Goal: Obtain resource: Obtain resource

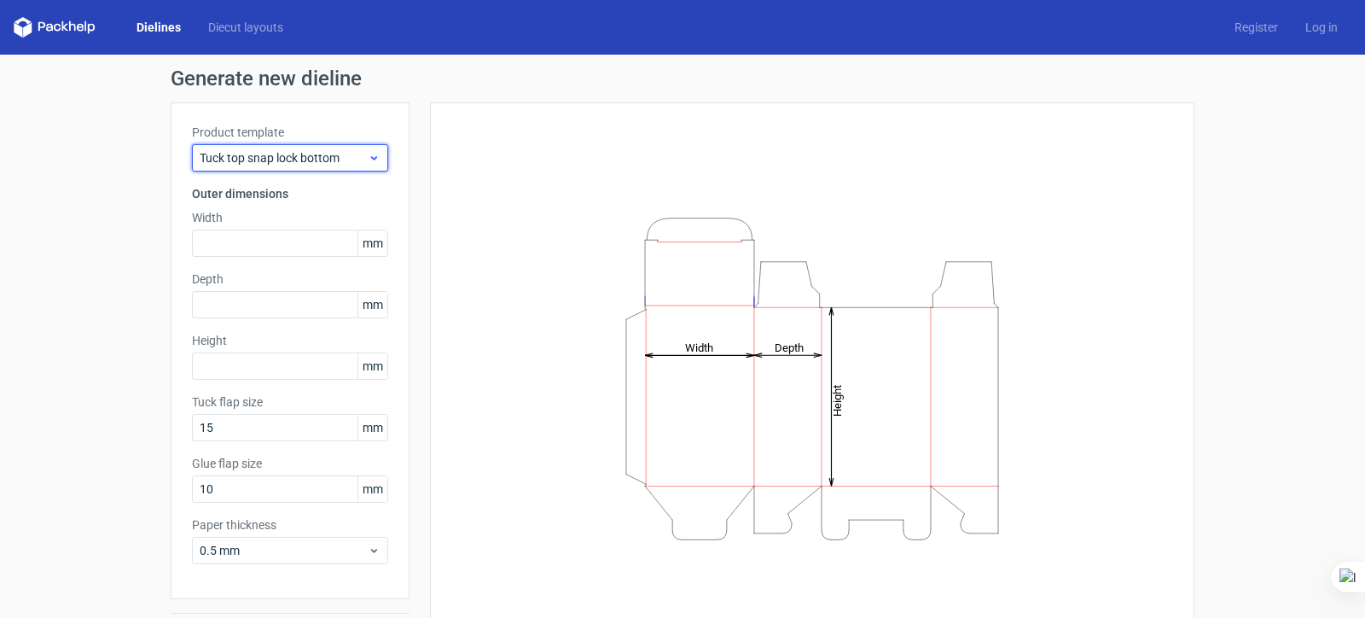
click at [319, 157] on span "Tuck top snap lock bottom" at bounding box center [284, 157] width 168 height 17
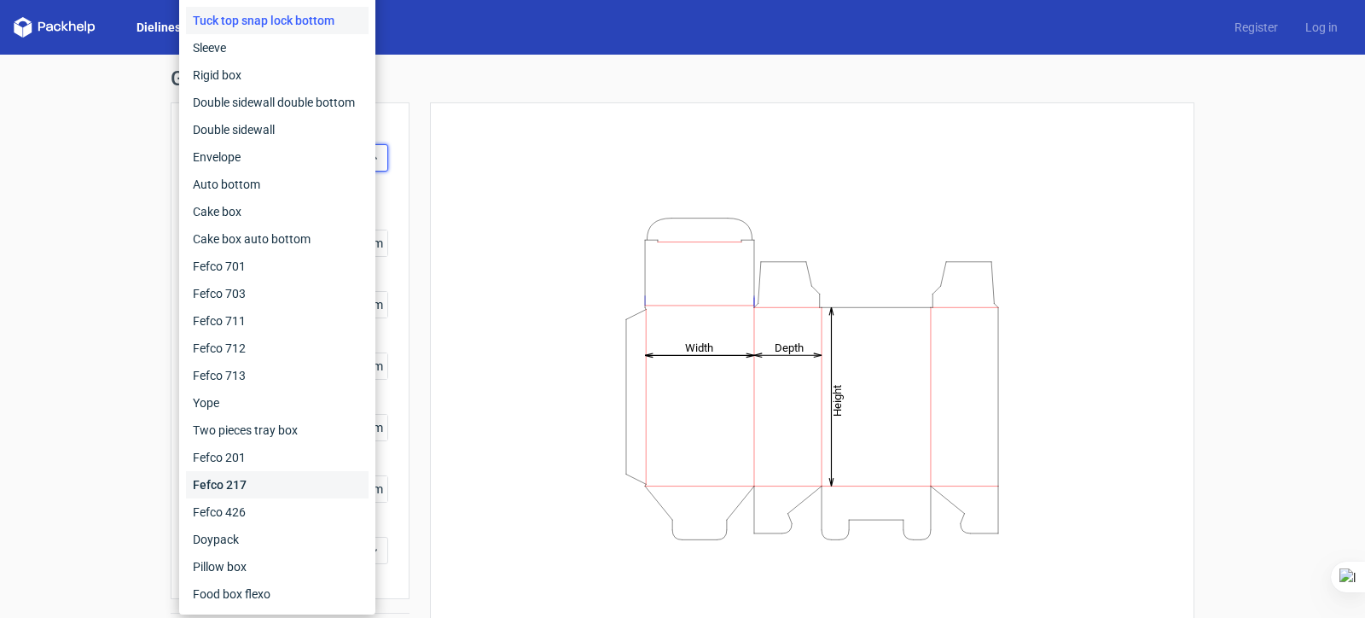
click at [282, 487] on div "Fefco 217" at bounding box center [277, 484] width 183 height 27
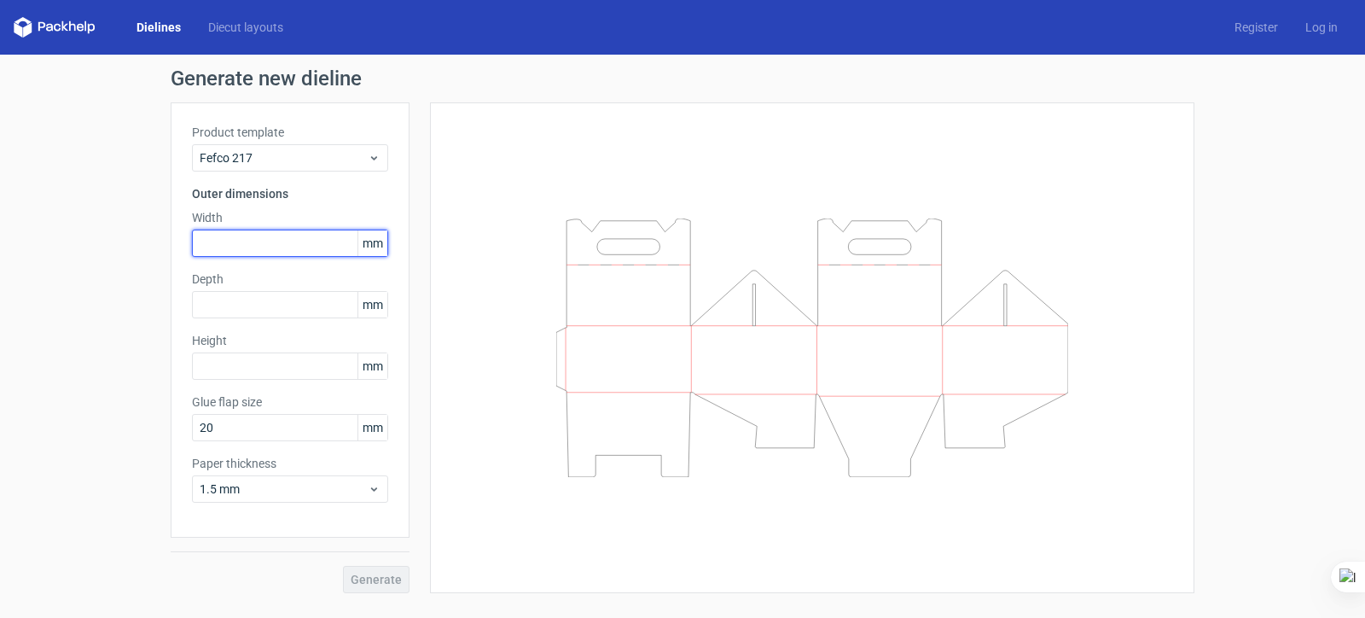
click at [269, 241] on input "text" at bounding box center [290, 242] width 196 height 27
type input "175"
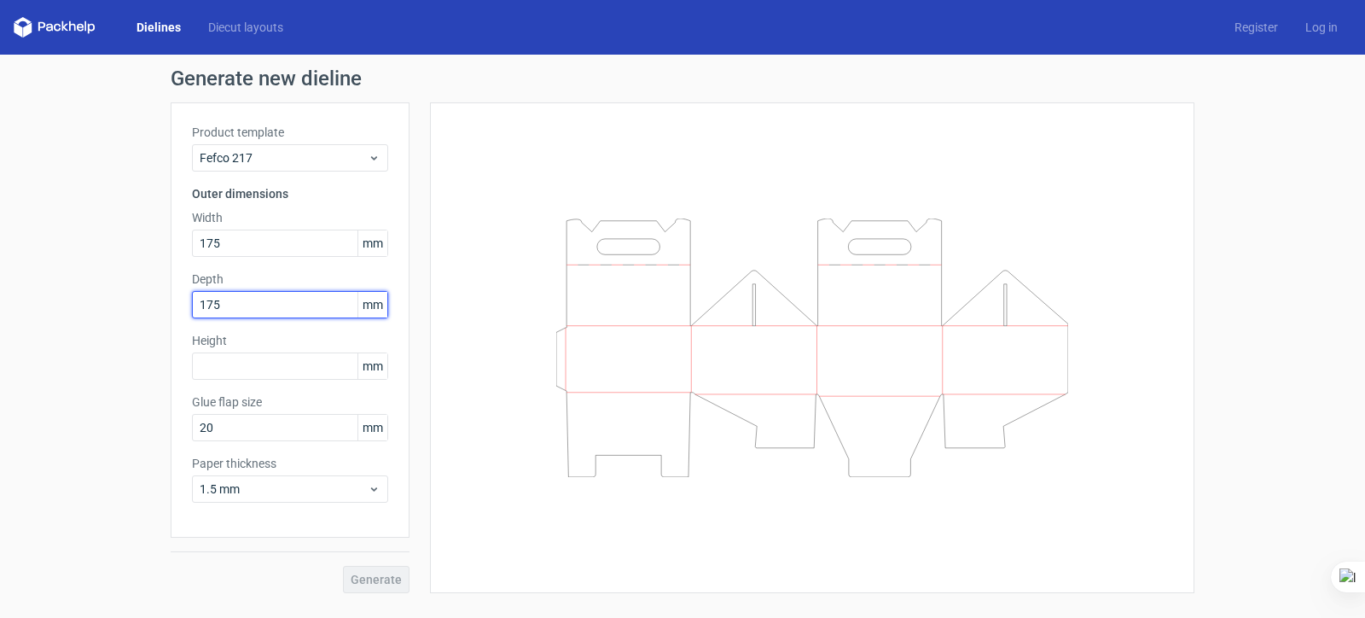
type input "175"
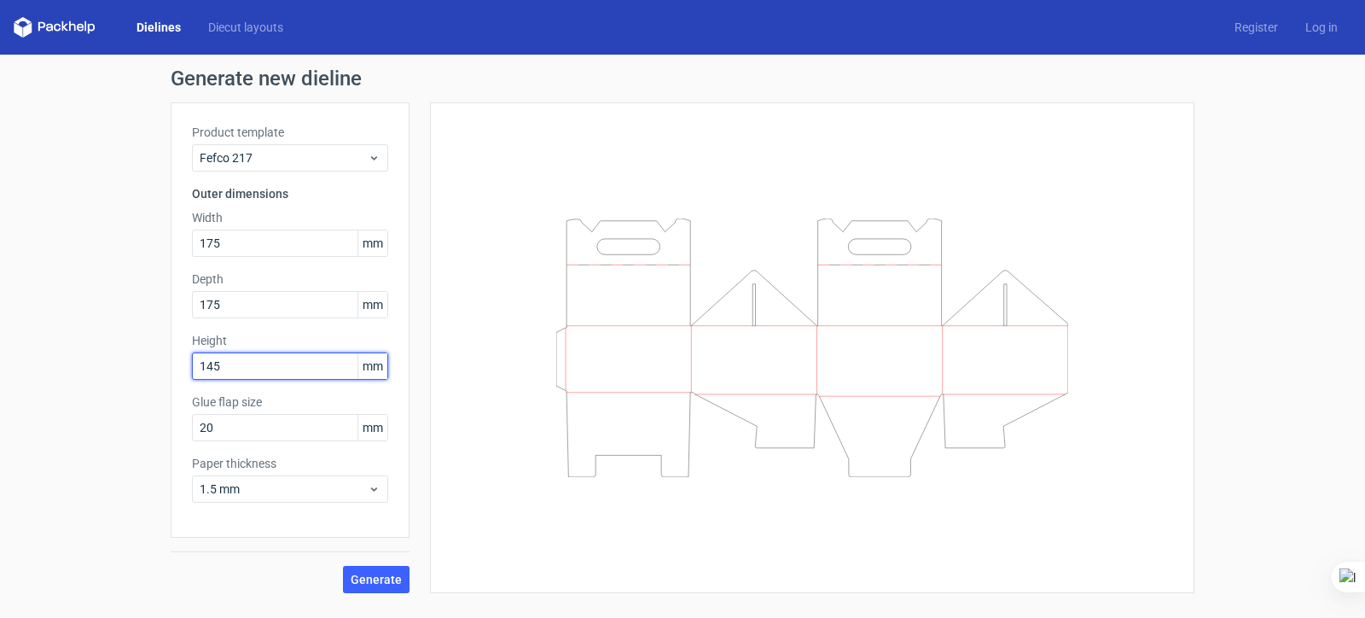
type input "145"
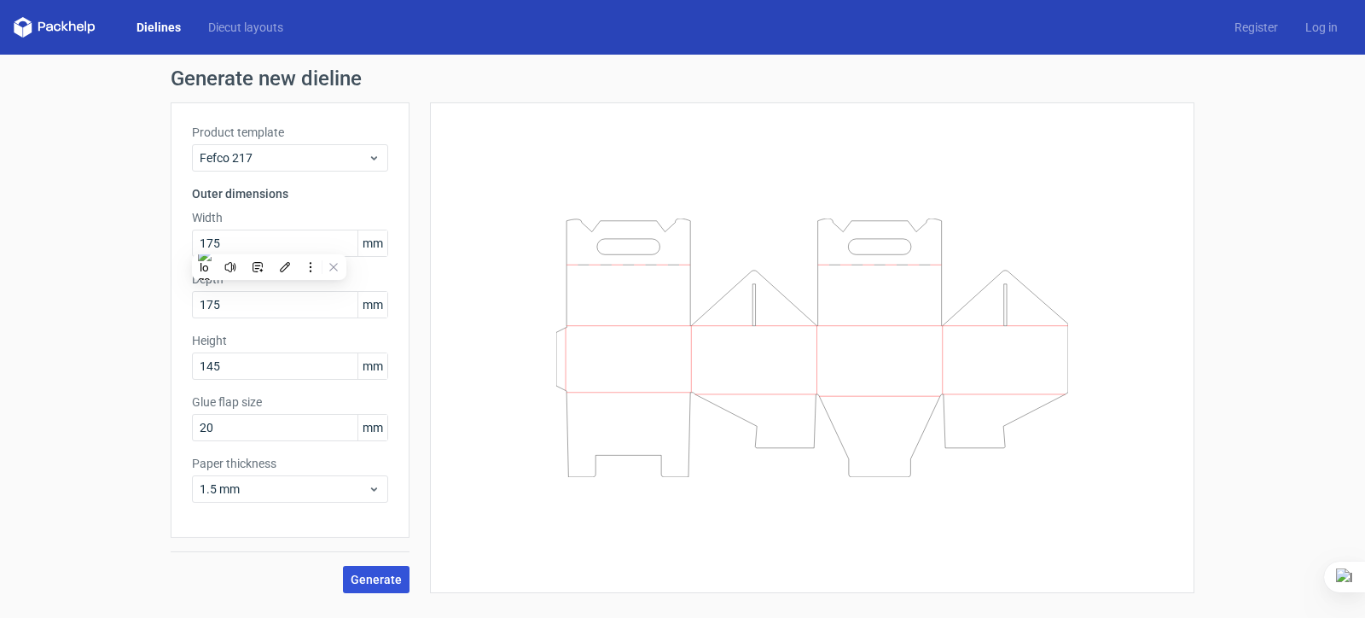
click at [380, 568] on button "Generate" at bounding box center [376, 578] width 67 height 27
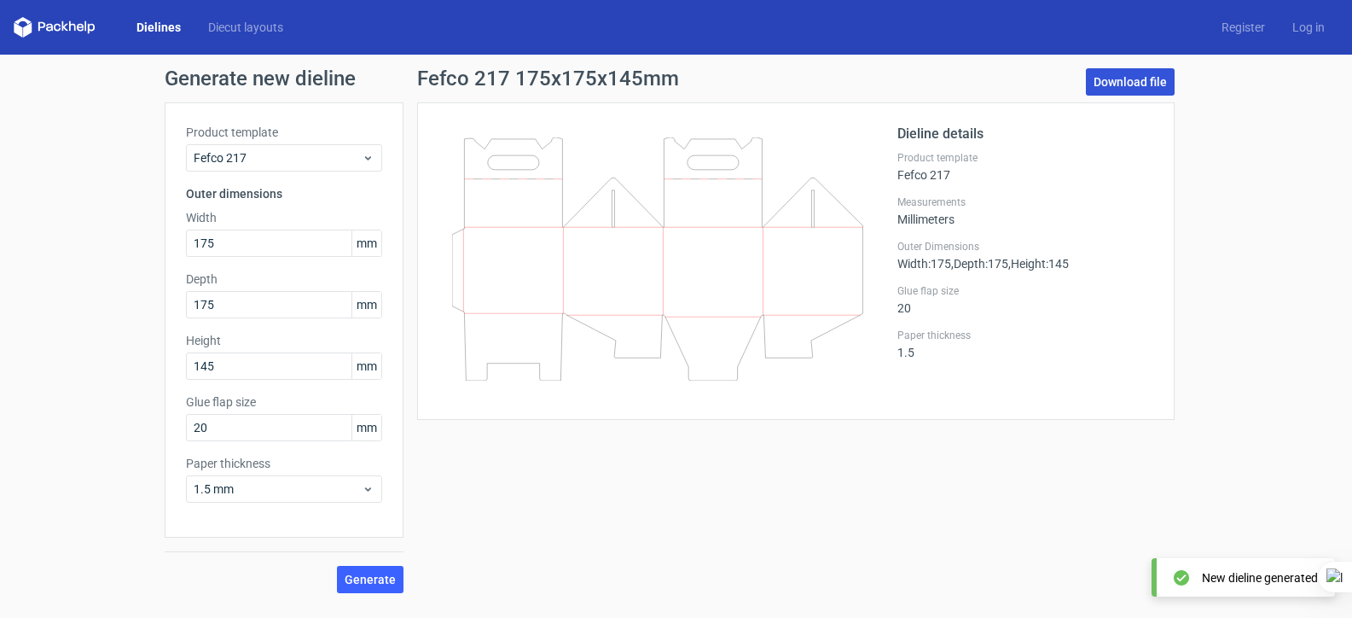
click at [1125, 80] on link "Download file" at bounding box center [1130, 81] width 89 height 27
click at [1144, 84] on link "Download file" at bounding box center [1130, 81] width 89 height 27
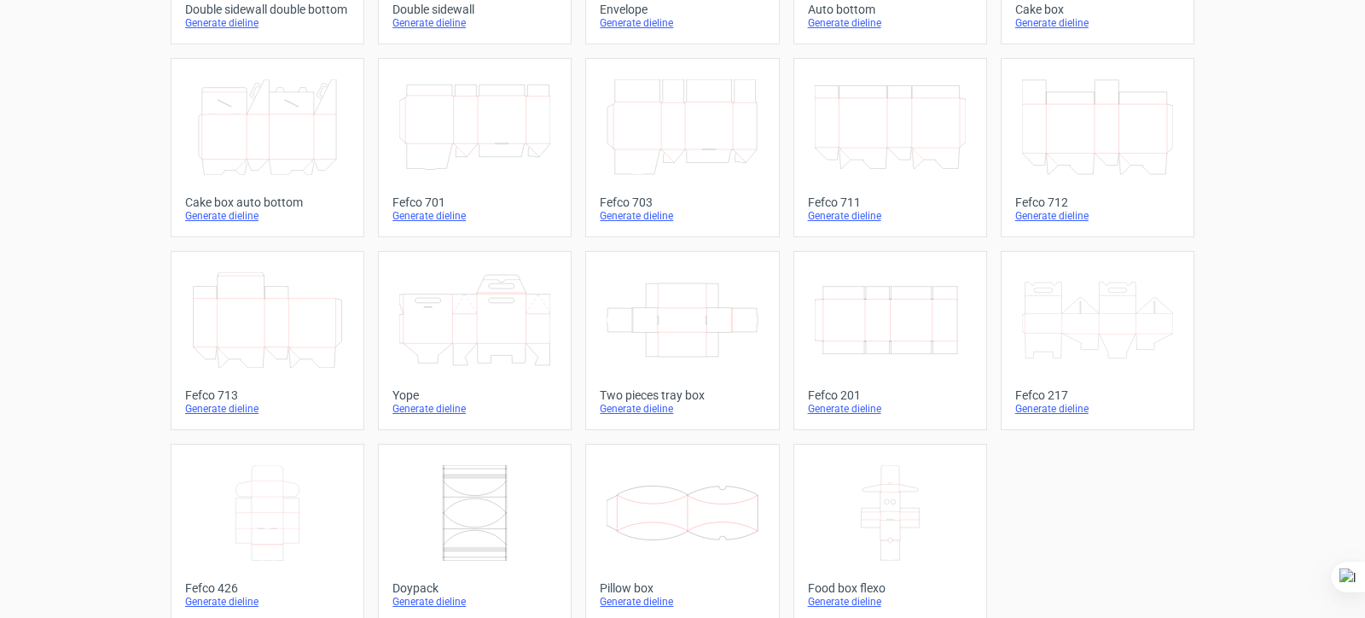
scroll to position [449, 0]
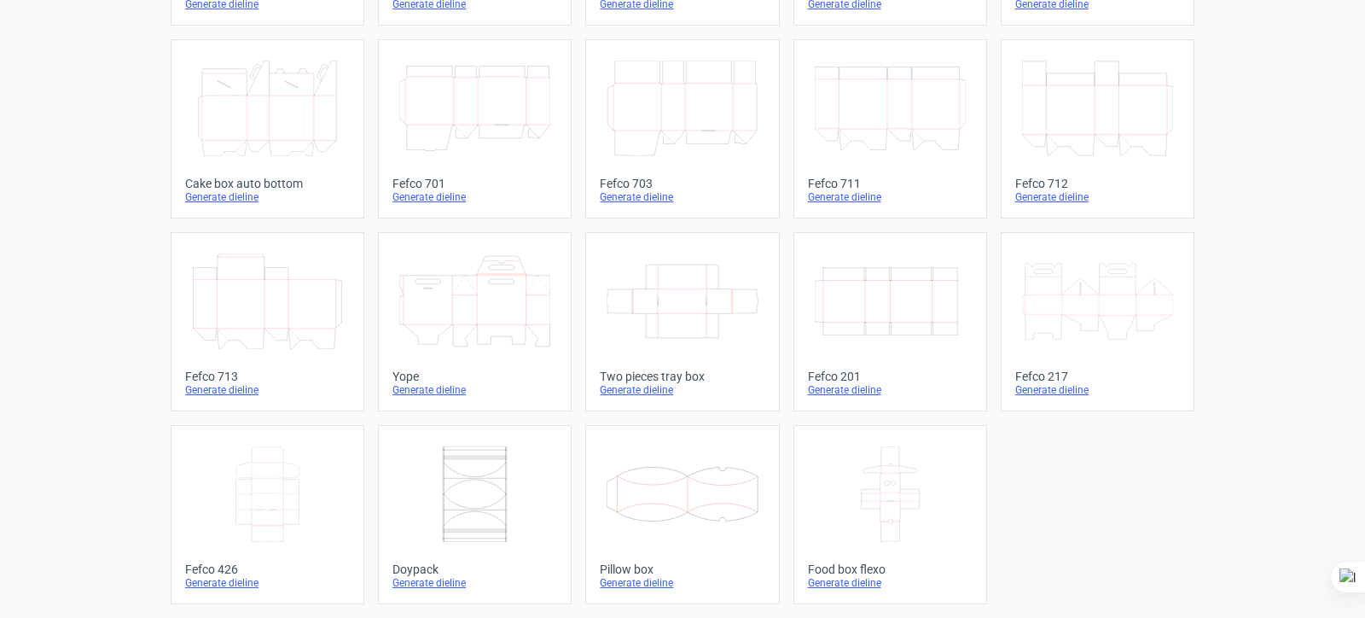
click at [1070, 302] on icon at bounding box center [1097, 301] width 151 height 96
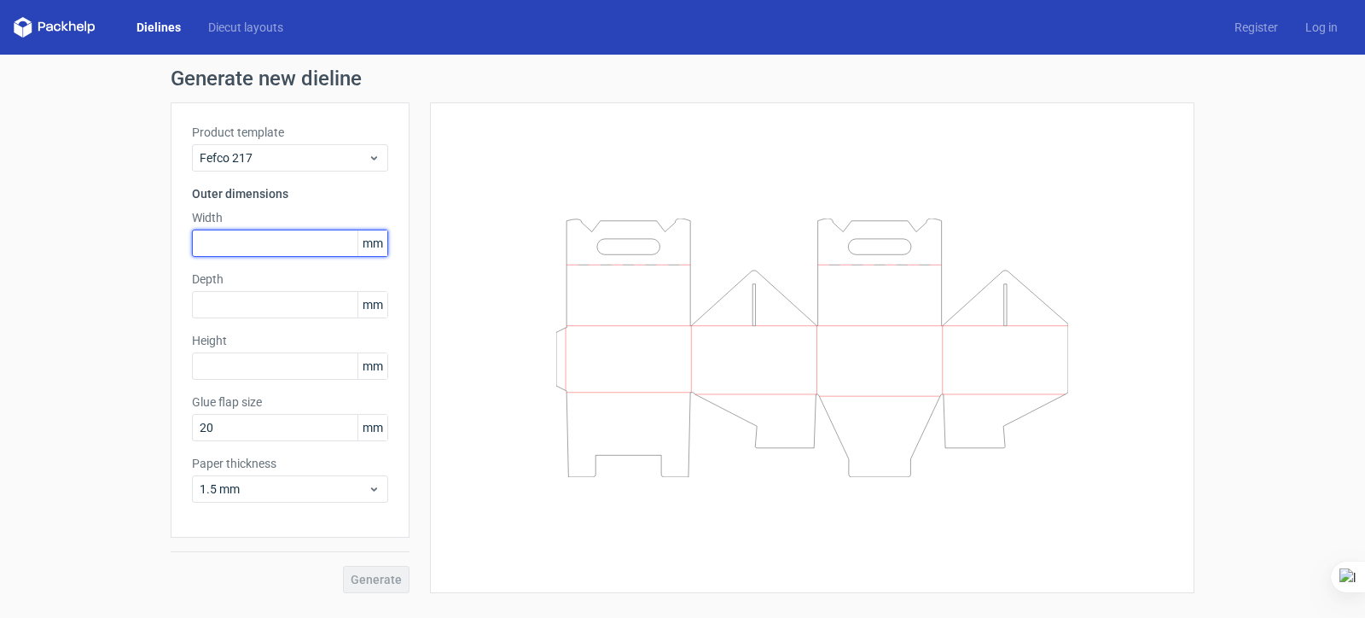
click at [287, 237] on input "text" at bounding box center [290, 242] width 196 height 27
type input "175"
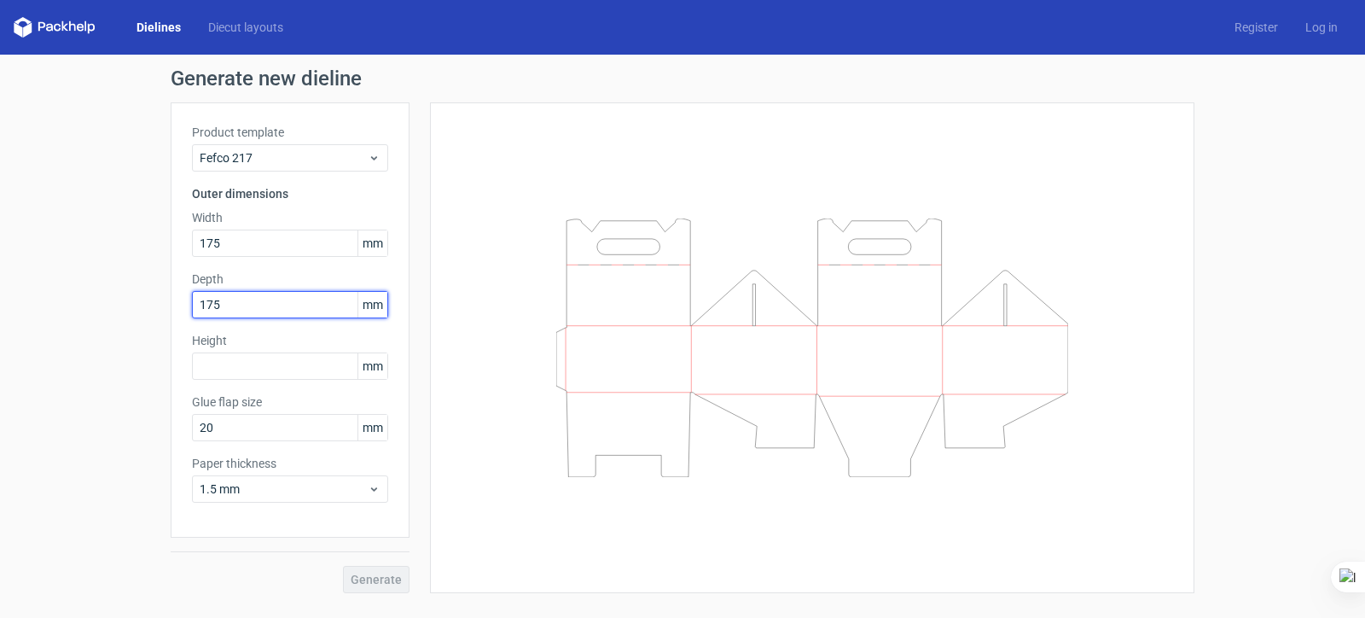
type input "175"
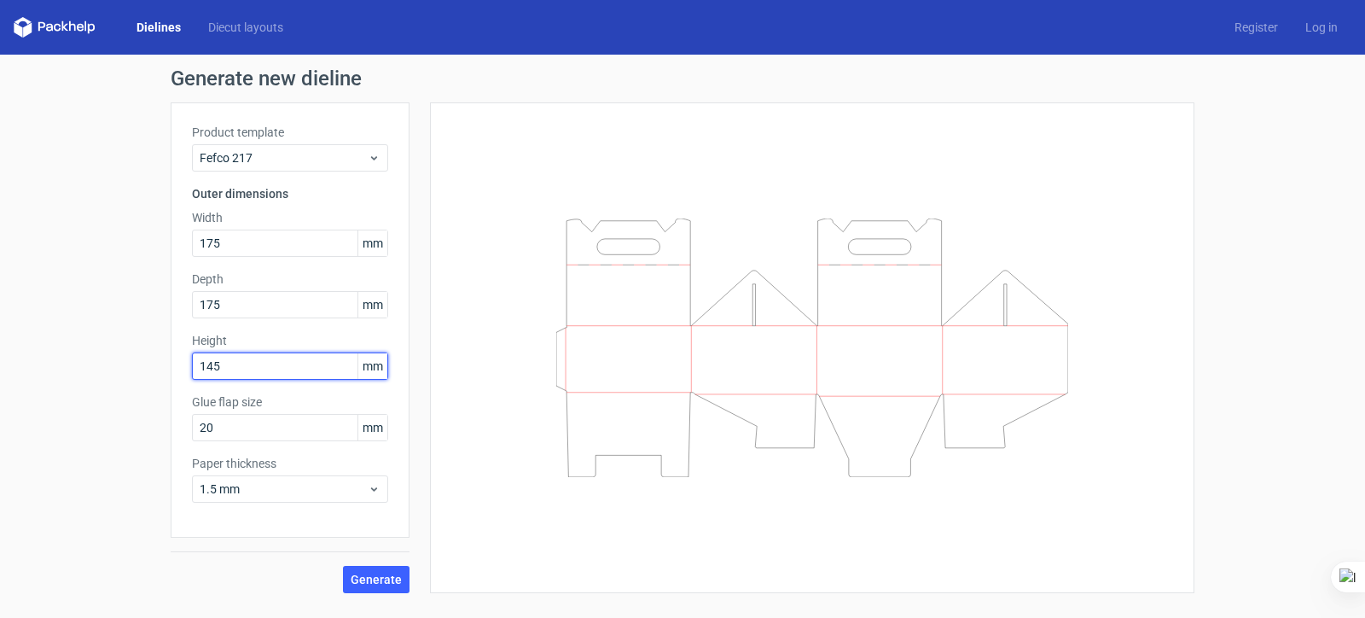
type input "145"
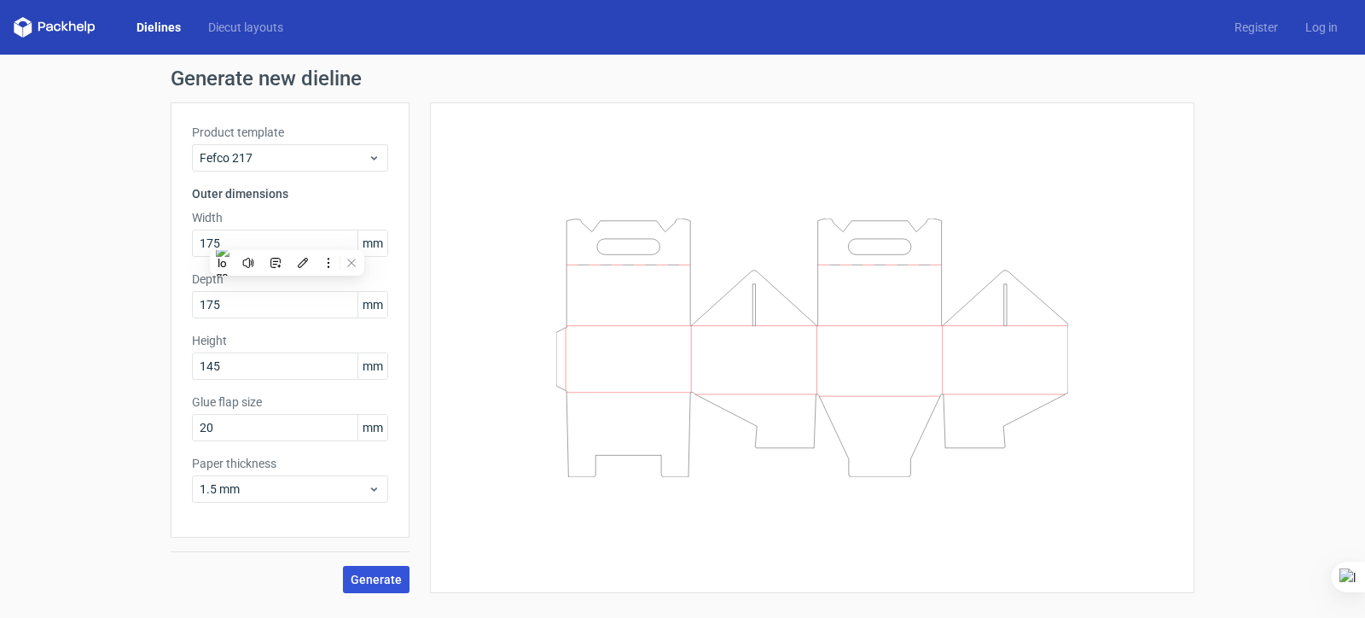
click at [368, 579] on span "Generate" at bounding box center [376, 579] width 51 height 12
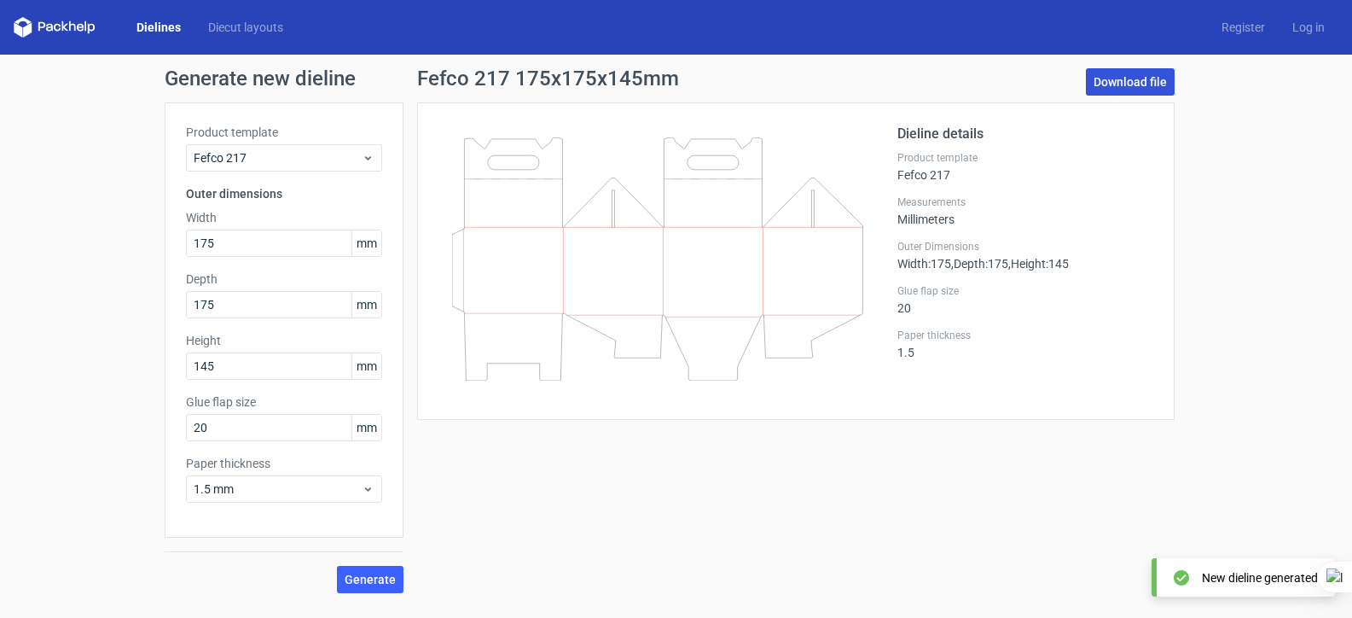
click at [1123, 78] on link "Download file" at bounding box center [1130, 81] width 89 height 27
drag, startPoint x: 676, startPoint y: 216, endPoint x: 688, endPoint y: 244, distance: 30.9
click at [688, 244] on icon at bounding box center [657, 258] width 411 height 243
click at [1157, 85] on link "Download file" at bounding box center [1130, 81] width 89 height 27
click at [175, 34] on link "Dielines" at bounding box center [159, 27] width 72 height 17
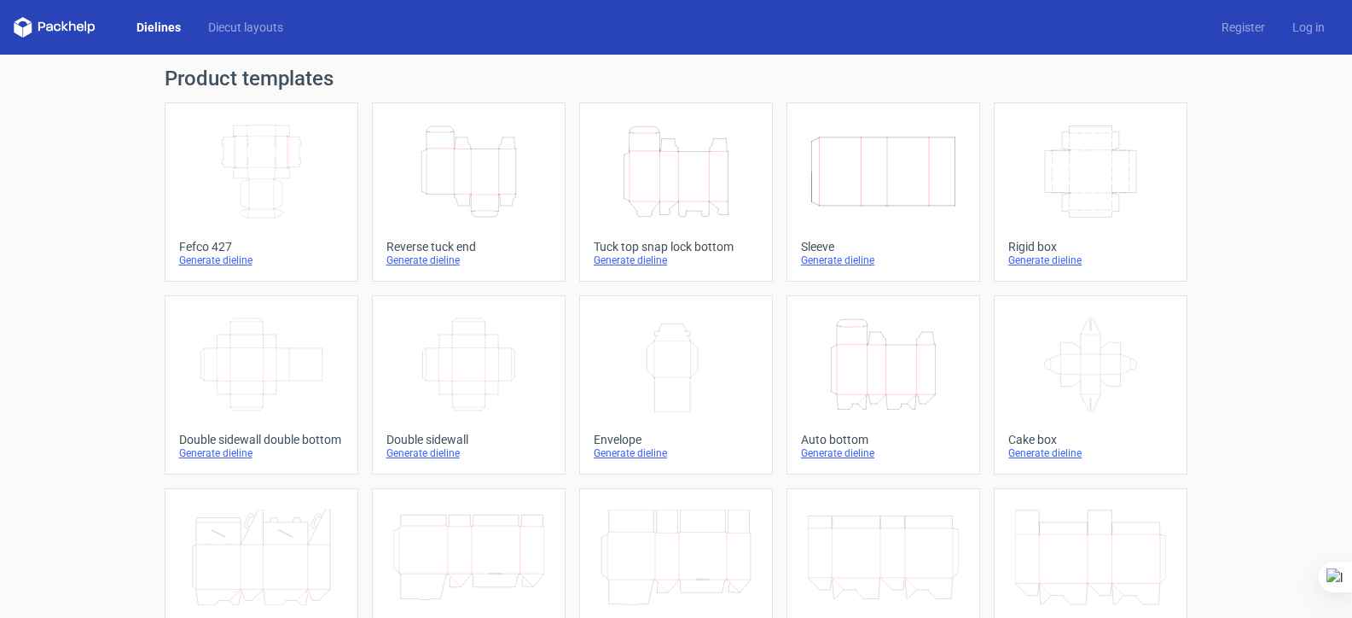
click at [717, 154] on icon "Height Depth Width" at bounding box center [675, 172] width 151 height 96
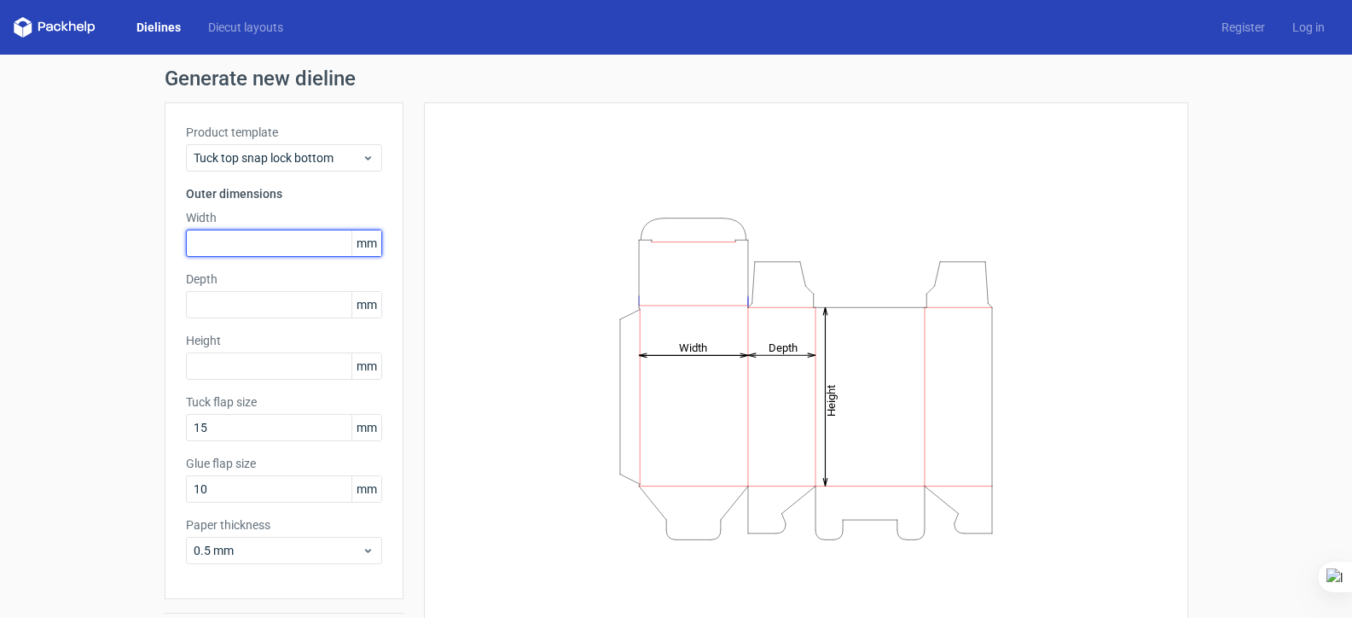
click at [217, 246] on input "text" at bounding box center [284, 242] width 196 height 27
type input "175"
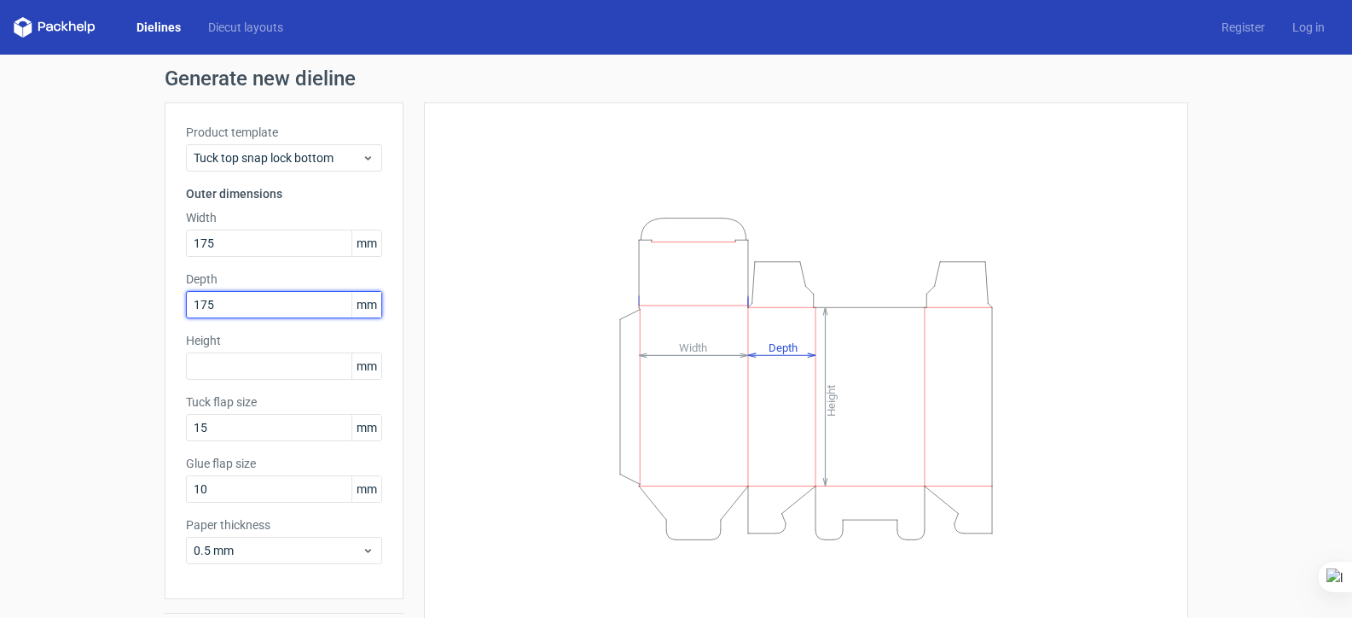
type input "175"
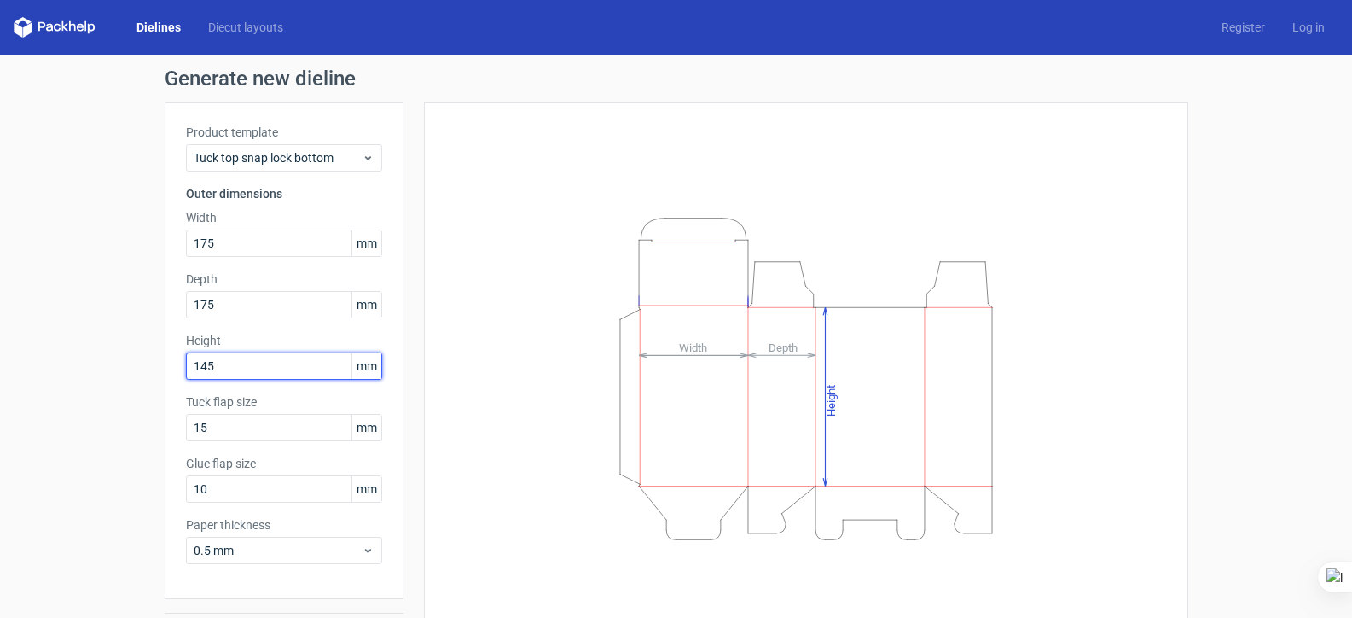
type input "145"
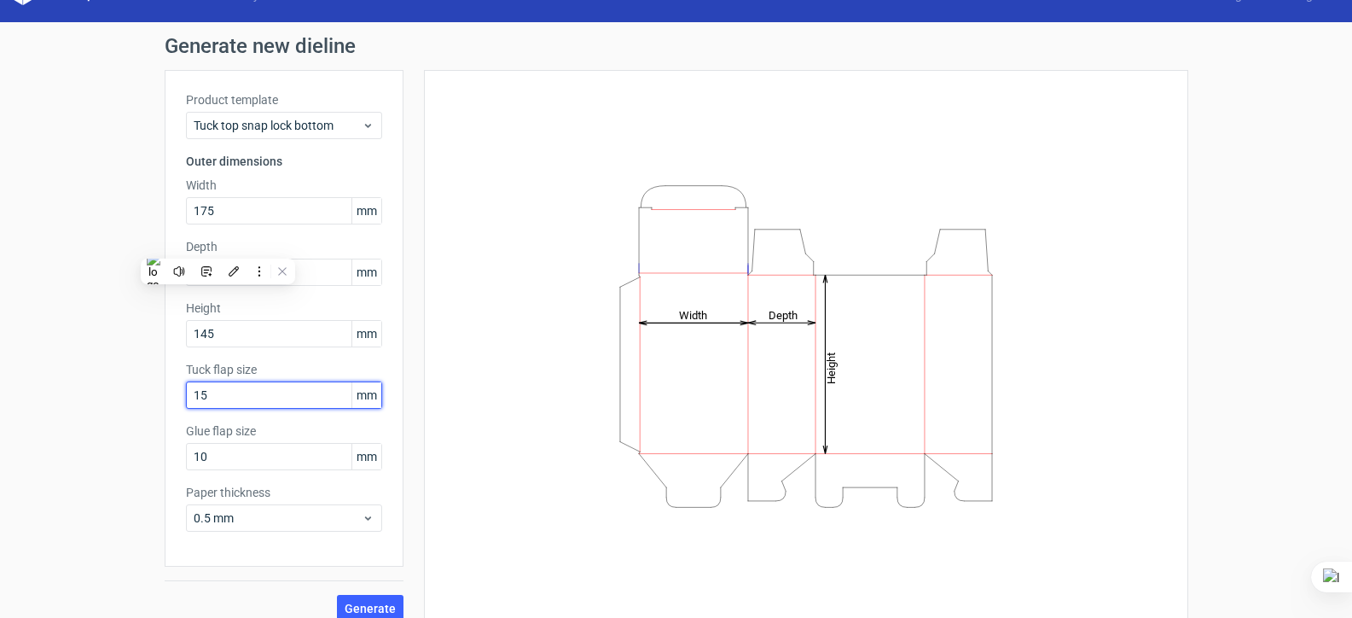
scroll to position [50, 0]
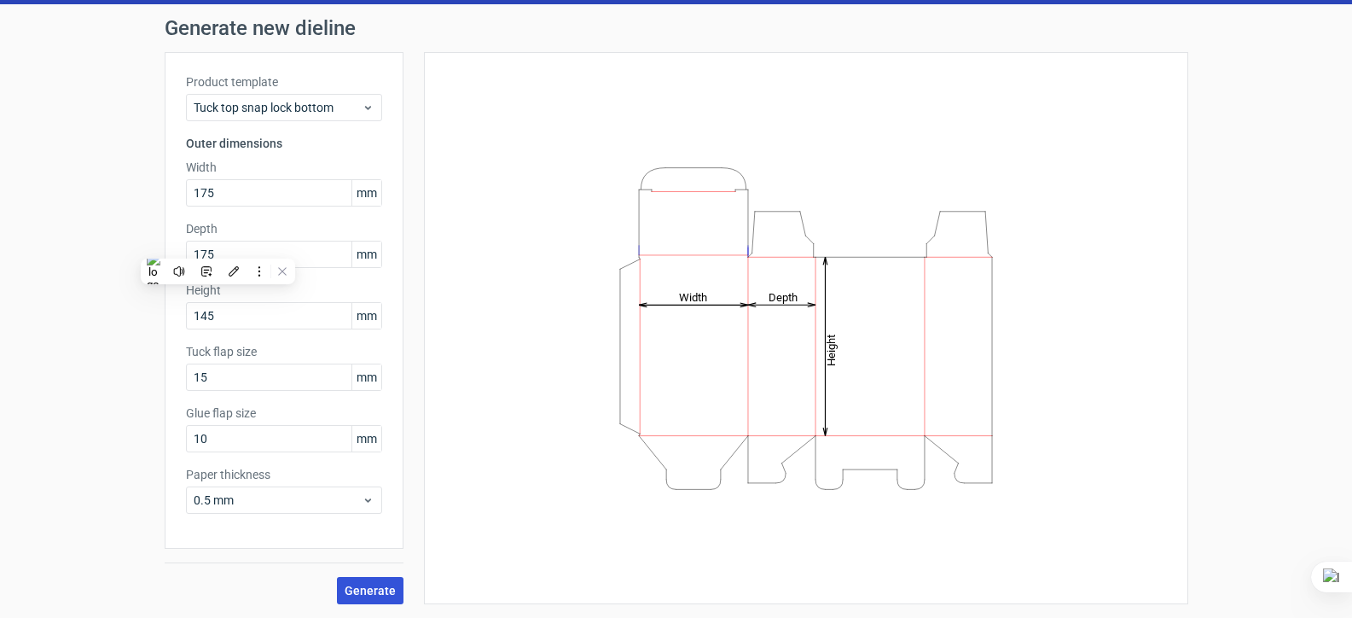
click at [392, 589] on button "Generate" at bounding box center [370, 590] width 67 height 27
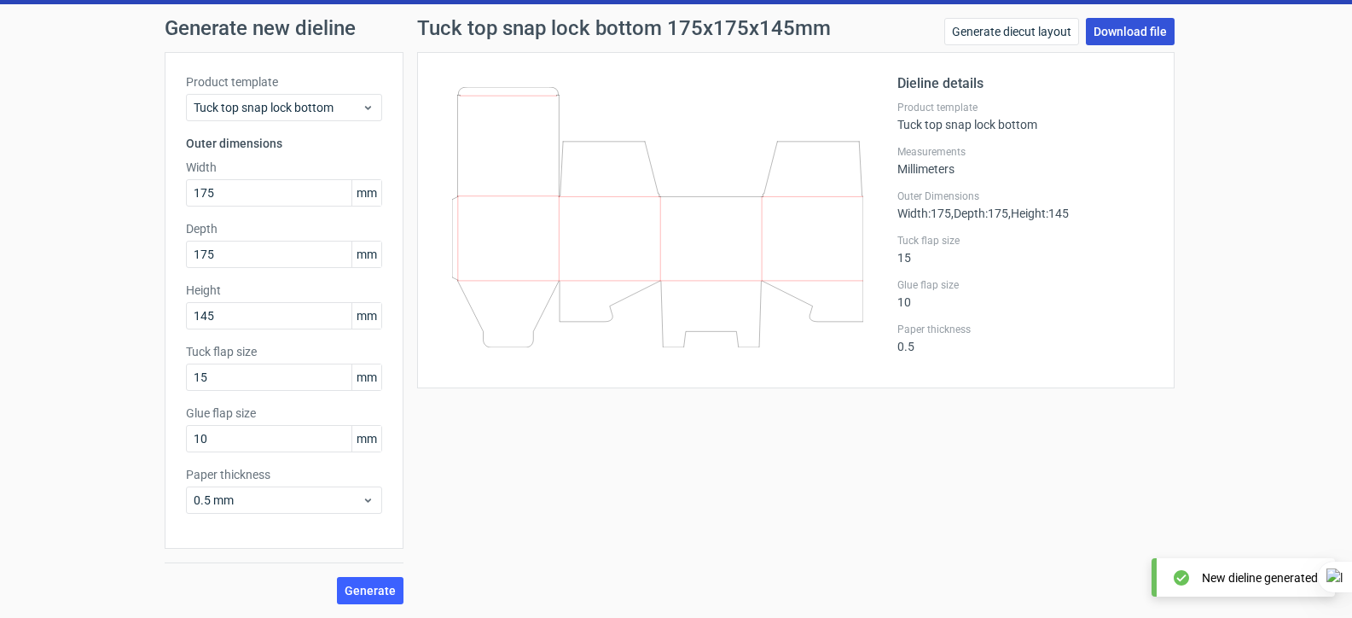
click at [1133, 26] on link "Download file" at bounding box center [1130, 31] width 89 height 27
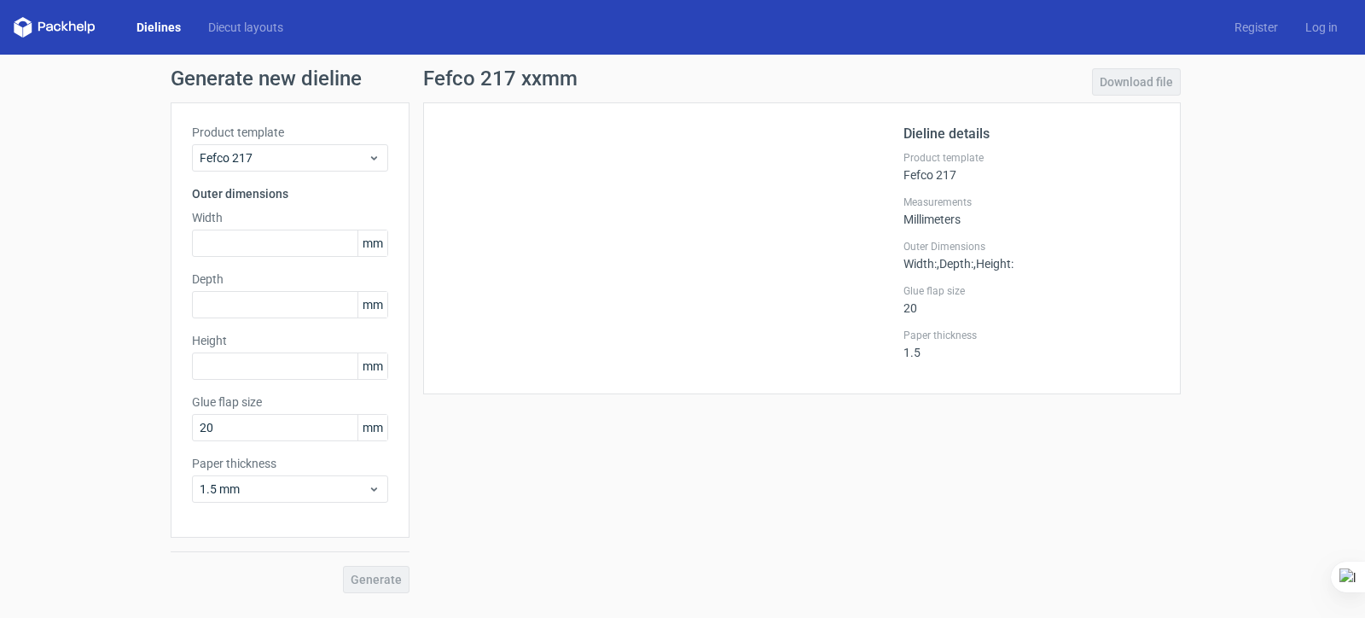
click at [166, 27] on link "Dielines" at bounding box center [159, 27] width 72 height 17
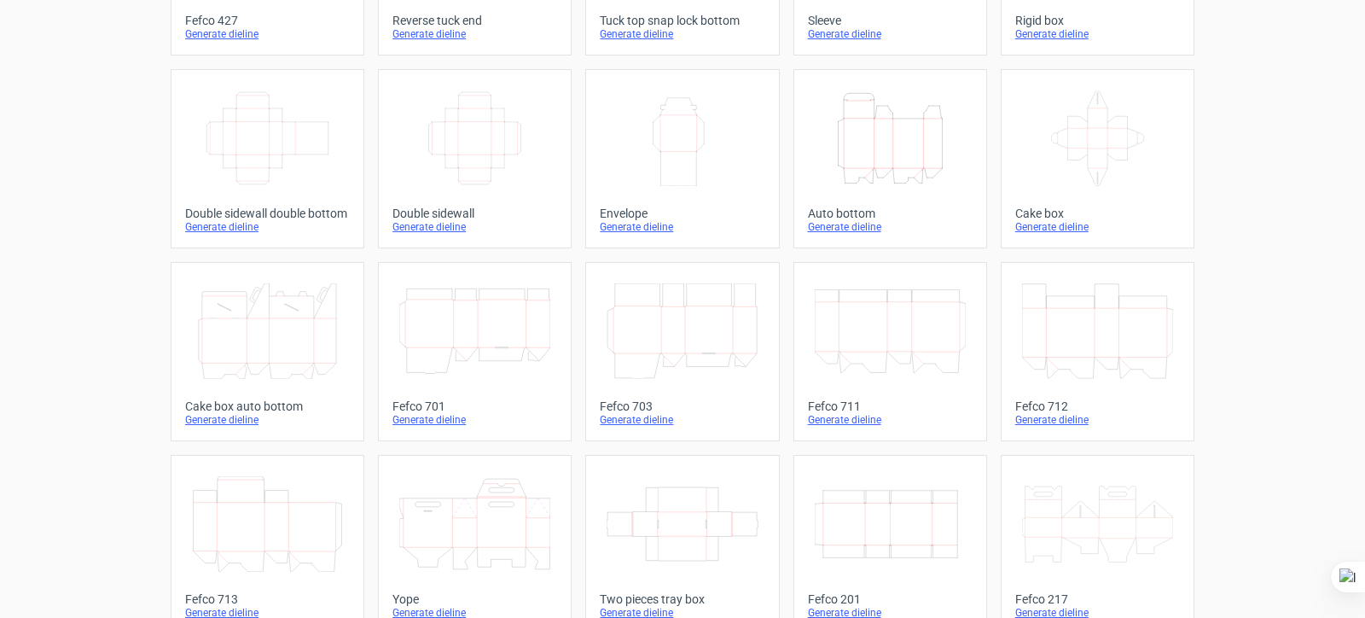
scroll to position [256, 0]
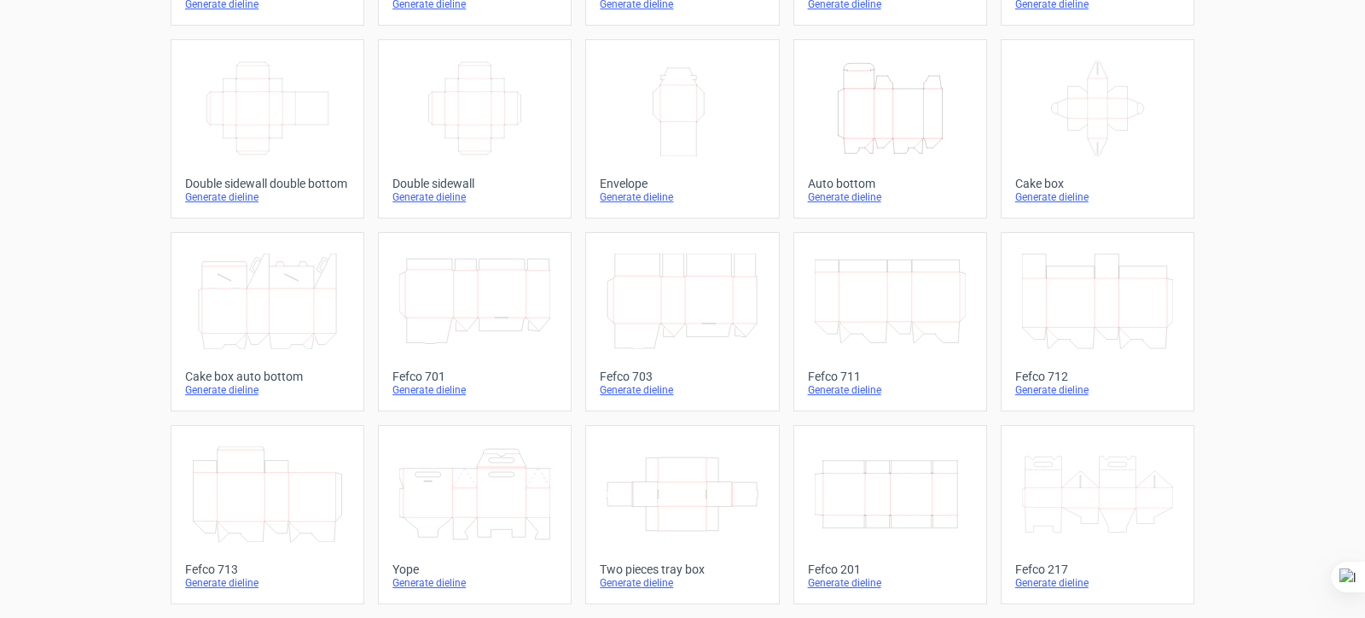
click at [1097, 494] on icon at bounding box center [1097, 494] width 151 height 96
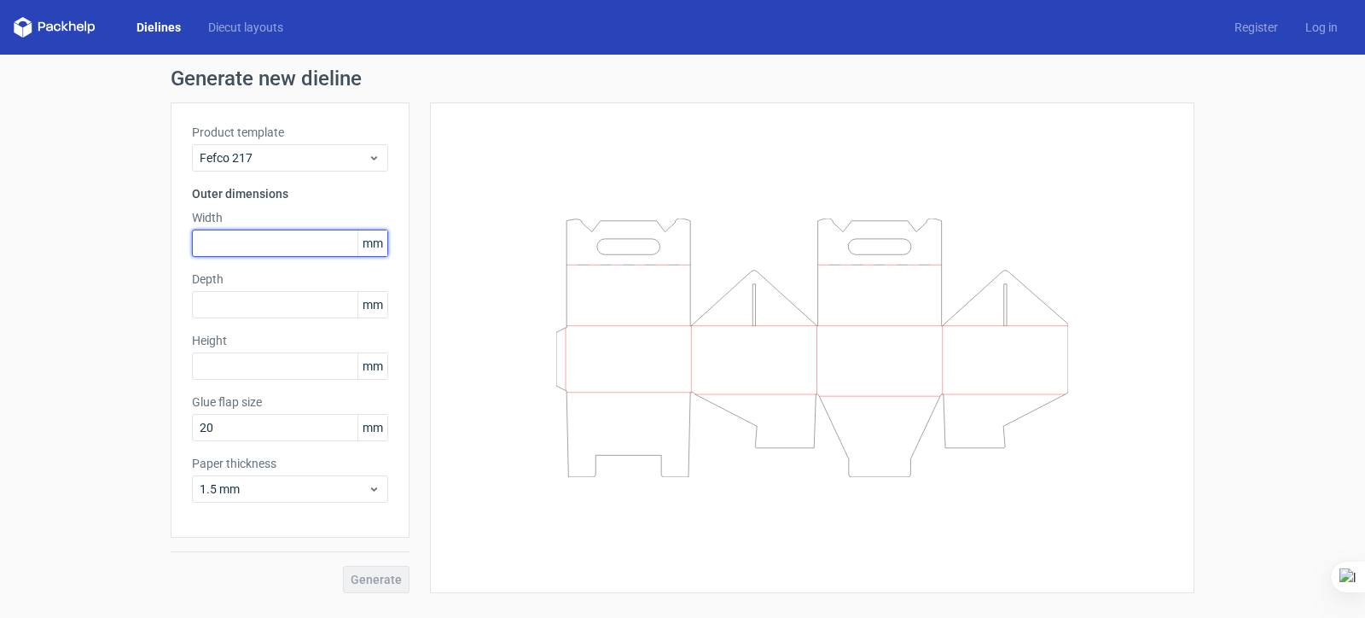
click at [260, 237] on input "text" at bounding box center [290, 242] width 196 height 27
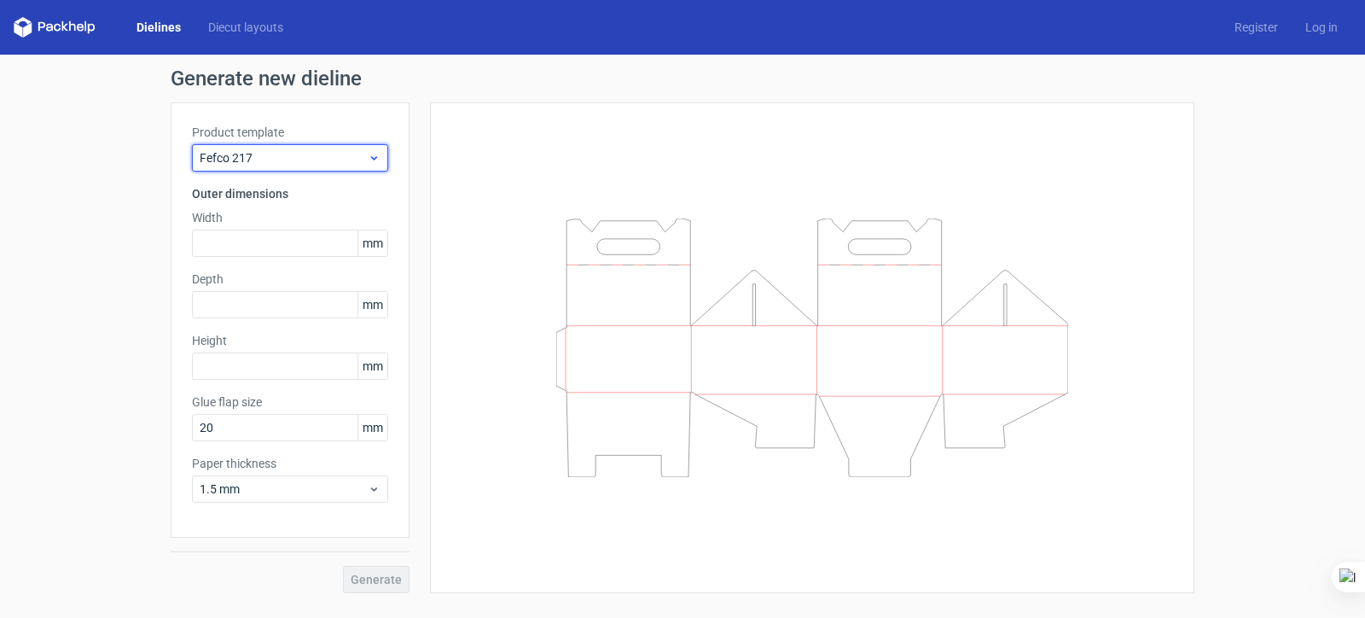
click at [339, 164] on span "Fefco 217" at bounding box center [284, 157] width 168 height 17
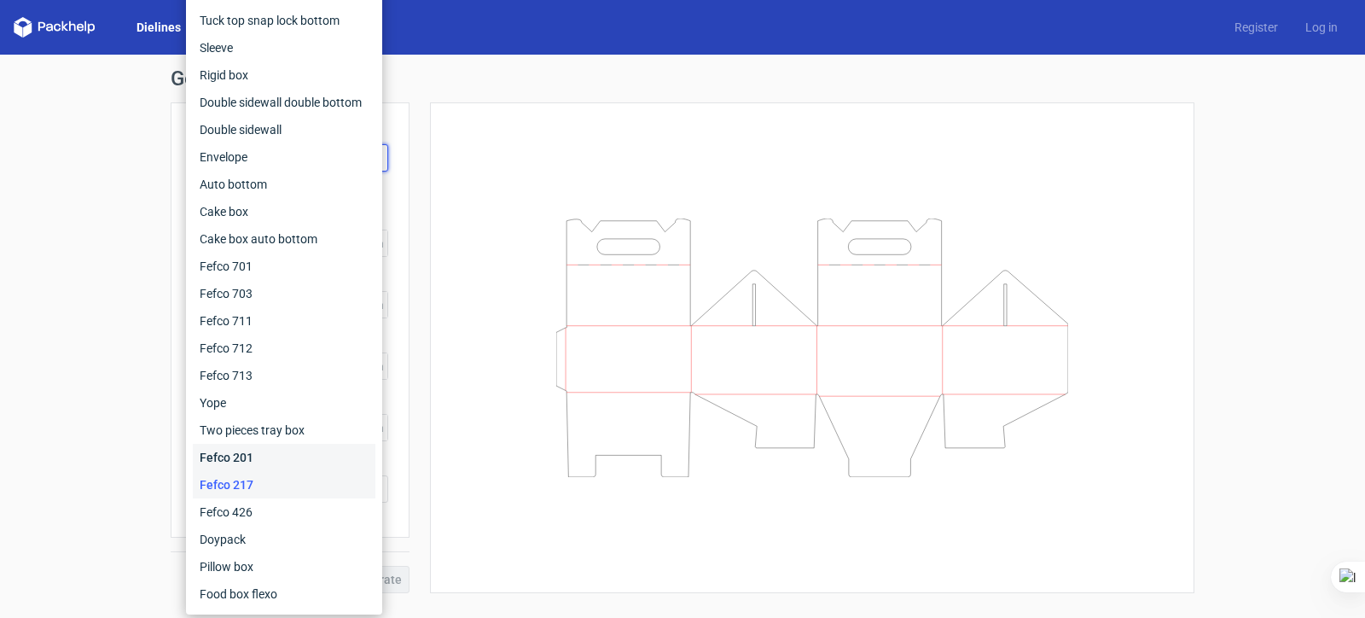
click at [282, 459] on div "Fefco 201" at bounding box center [284, 457] width 183 height 27
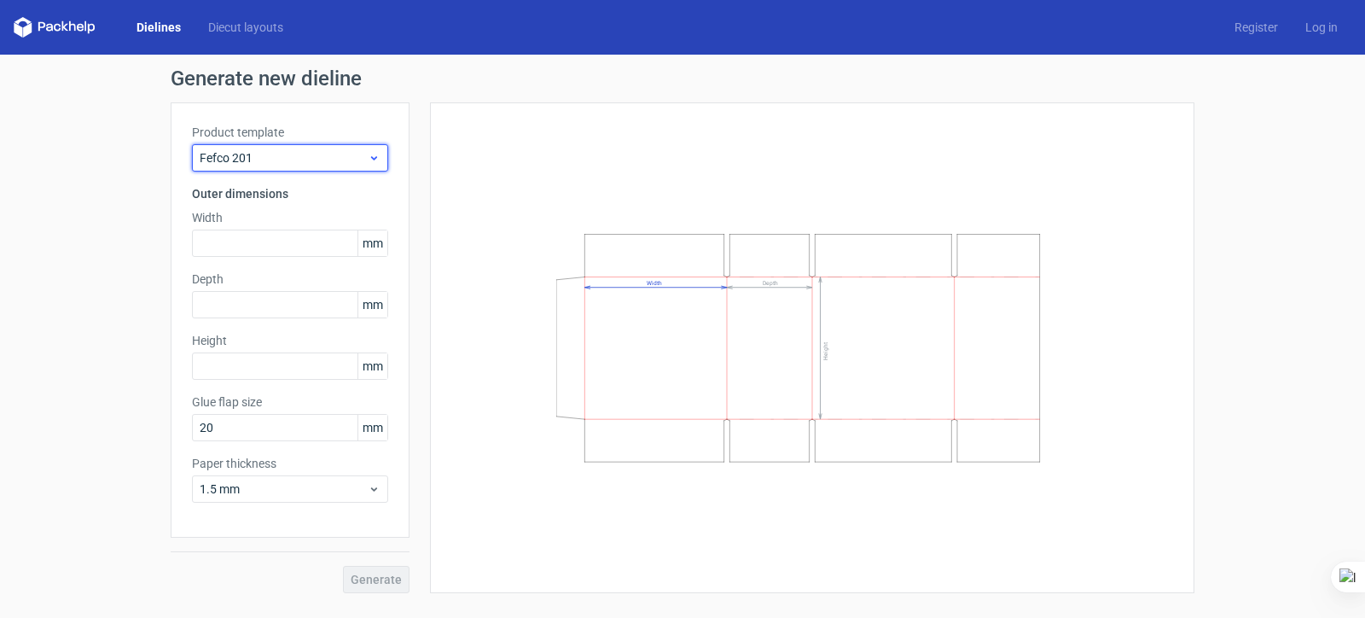
click at [318, 154] on span "Fefco 201" at bounding box center [284, 157] width 168 height 17
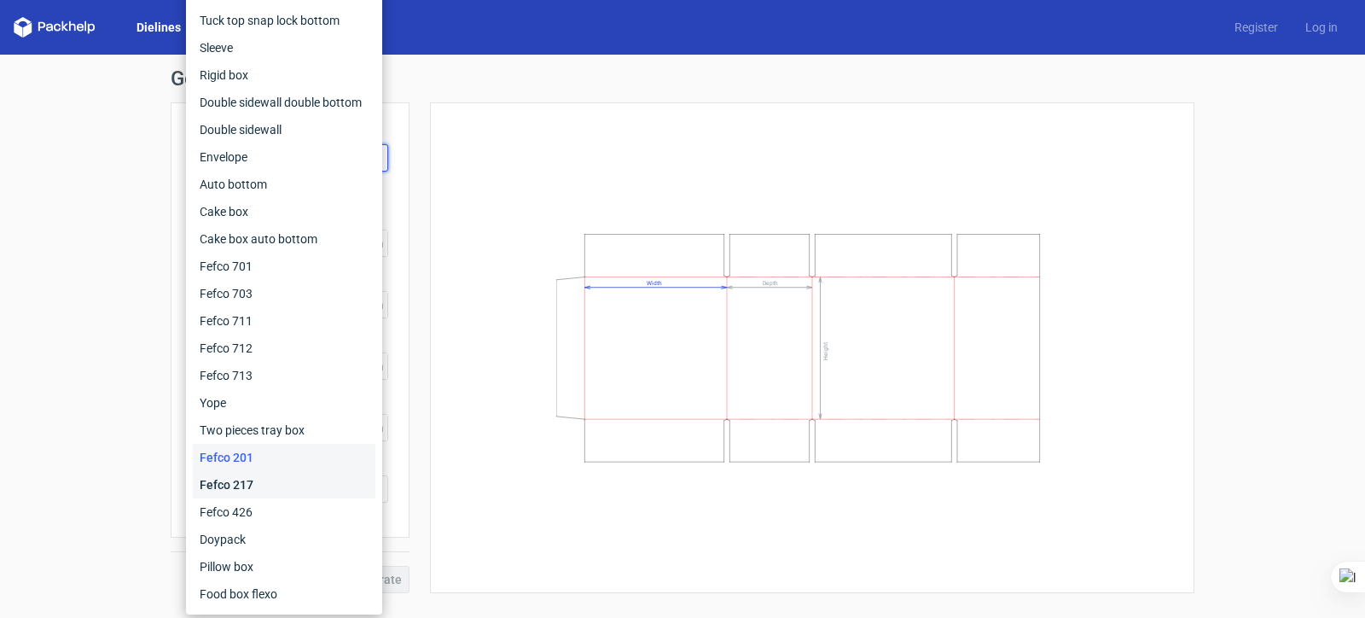
click at [257, 488] on div "Fefco 217" at bounding box center [284, 484] width 183 height 27
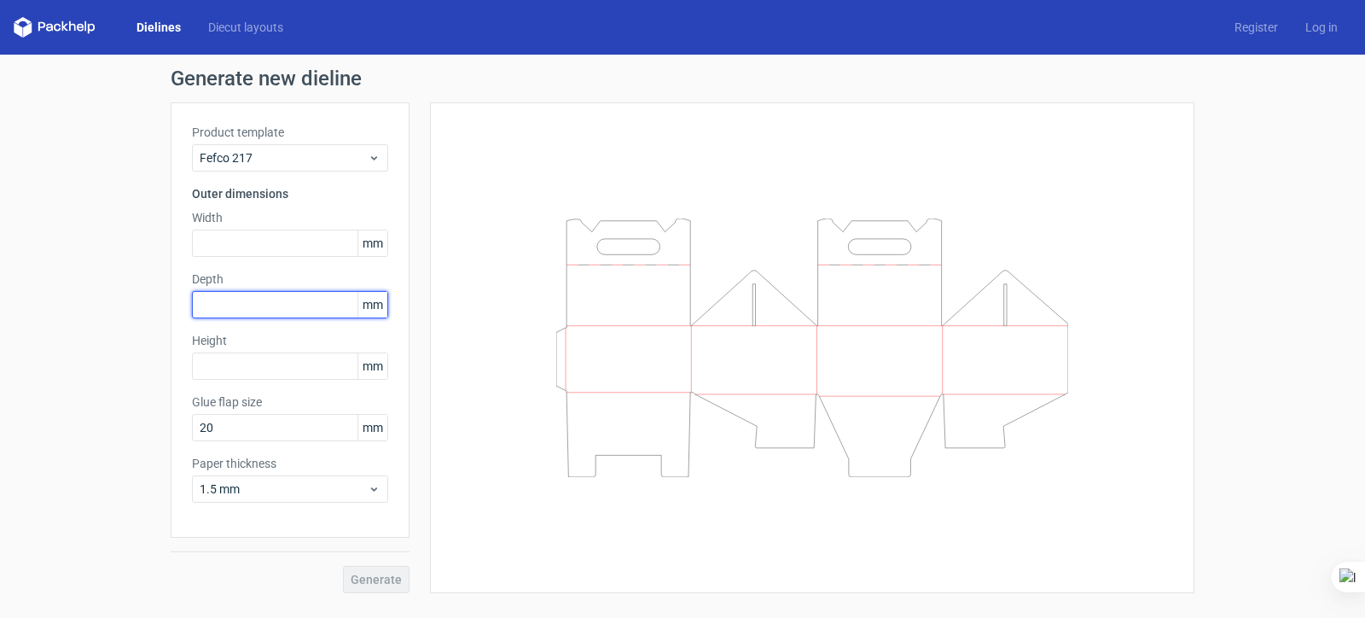
click at [302, 292] on input "text" at bounding box center [290, 304] width 196 height 27
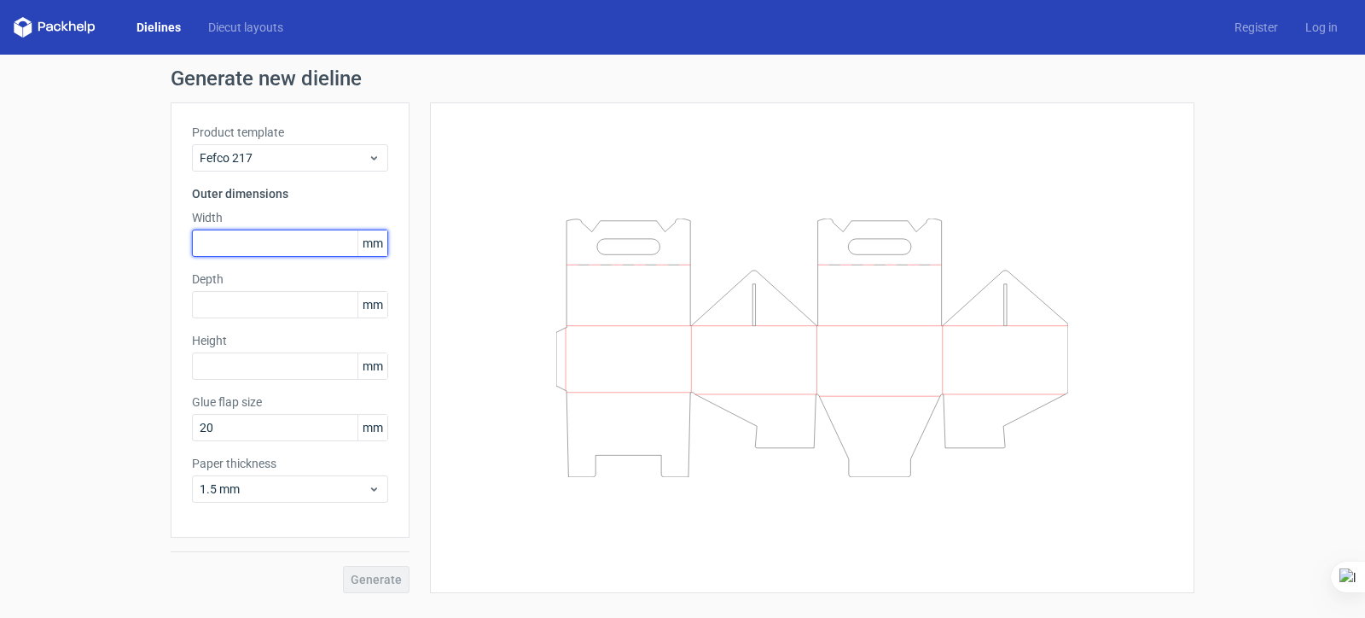
click at [323, 231] on input "text" at bounding box center [290, 242] width 196 height 27
type input "175"
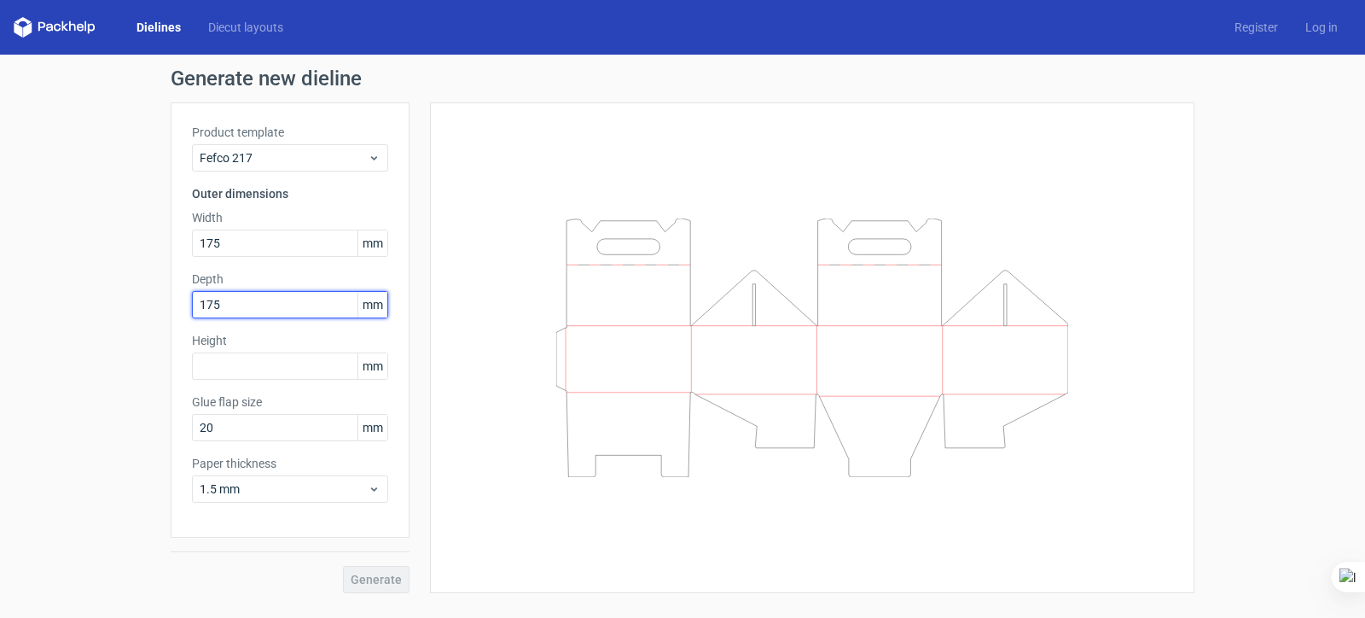
type input "175"
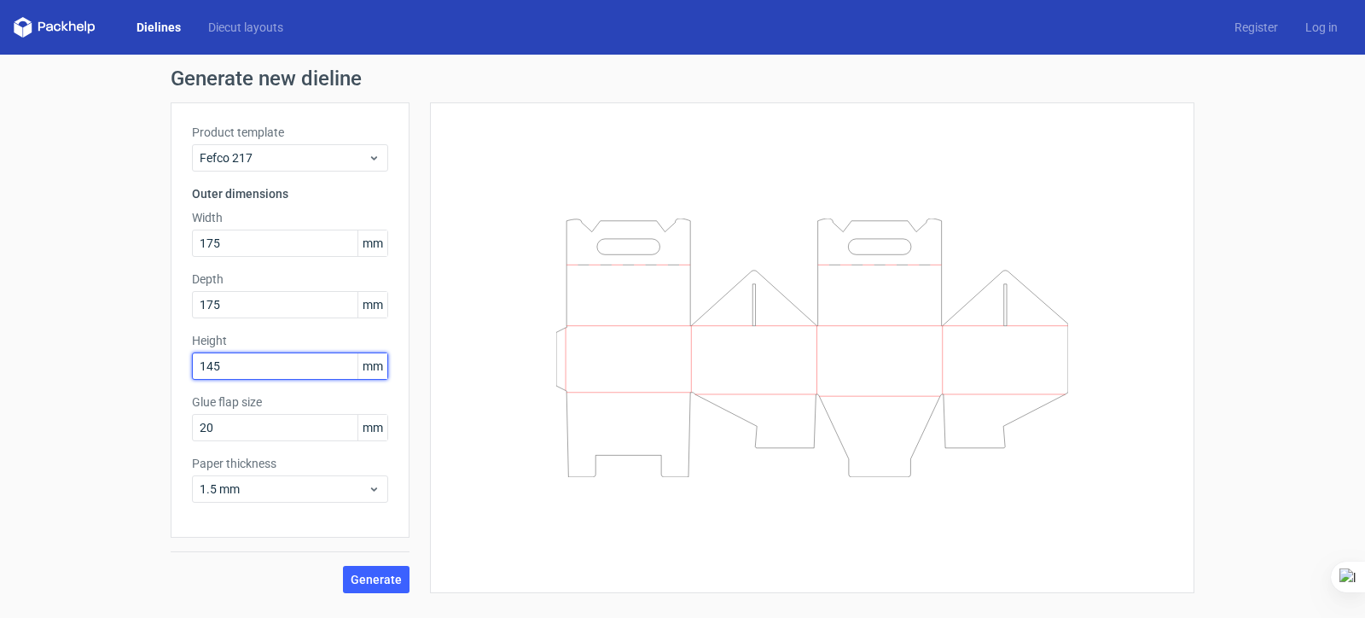
type input "145"
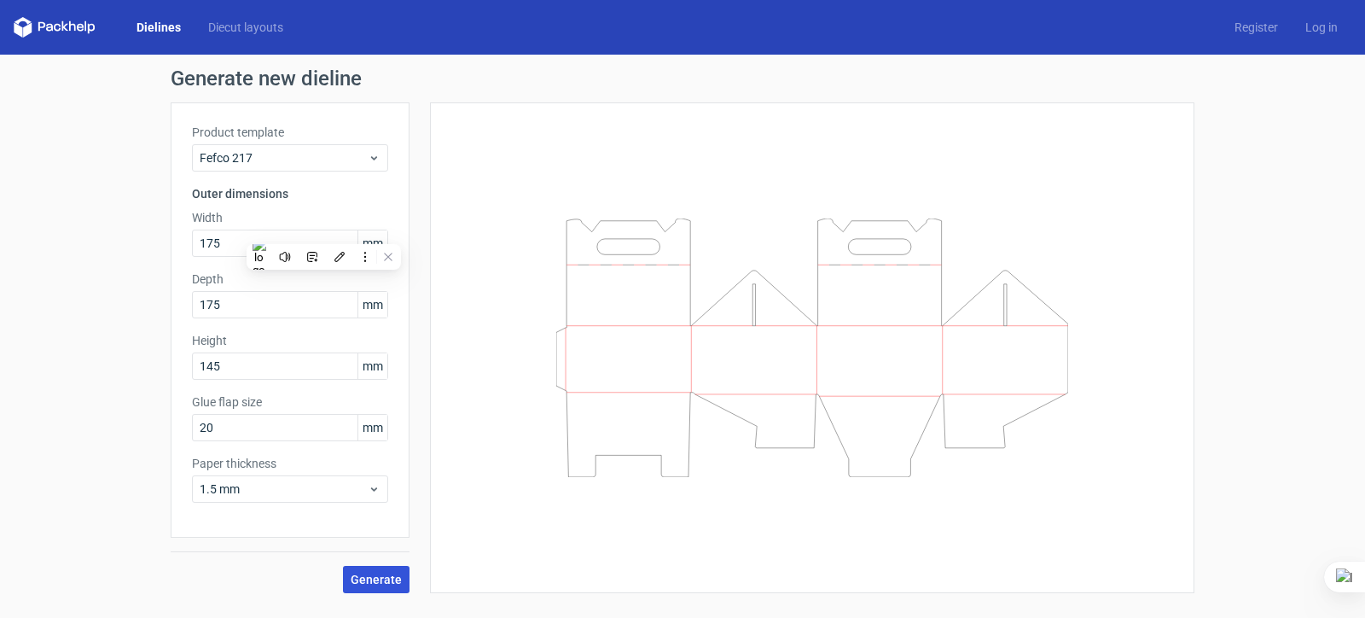
click at [397, 566] on button "Generate" at bounding box center [376, 578] width 67 height 27
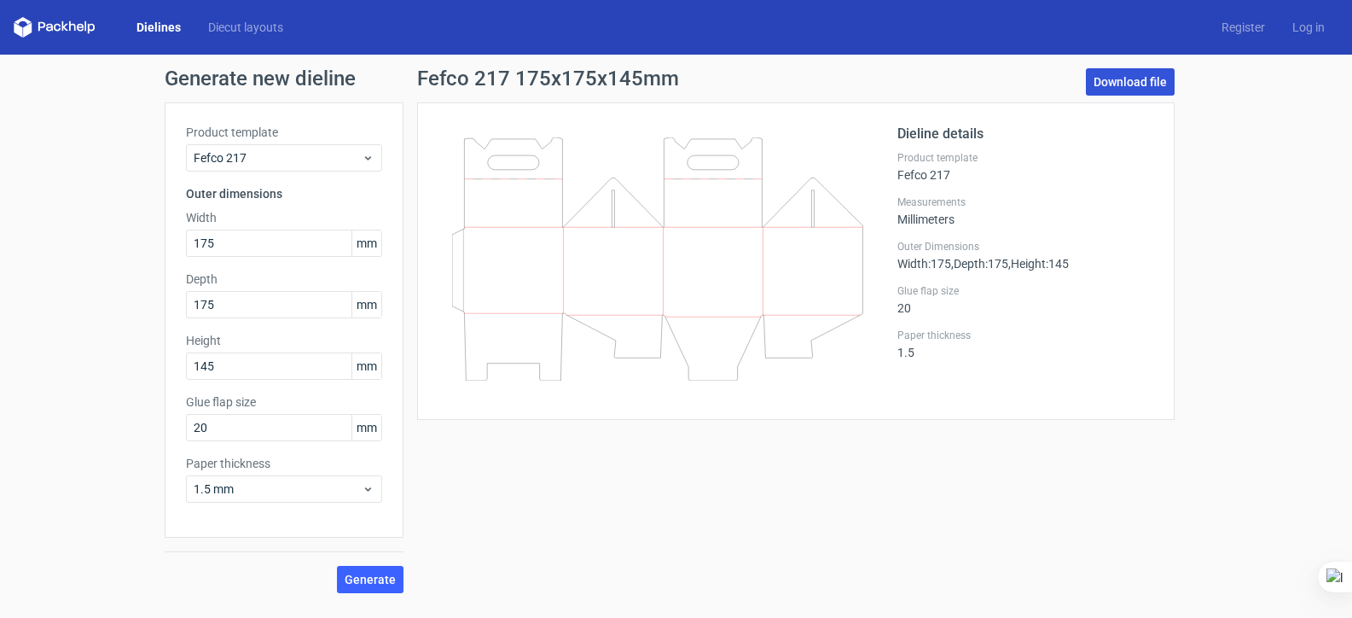
click at [1111, 77] on link "Download file" at bounding box center [1130, 81] width 89 height 27
click at [139, 19] on link "Dielines" at bounding box center [159, 27] width 72 height 17
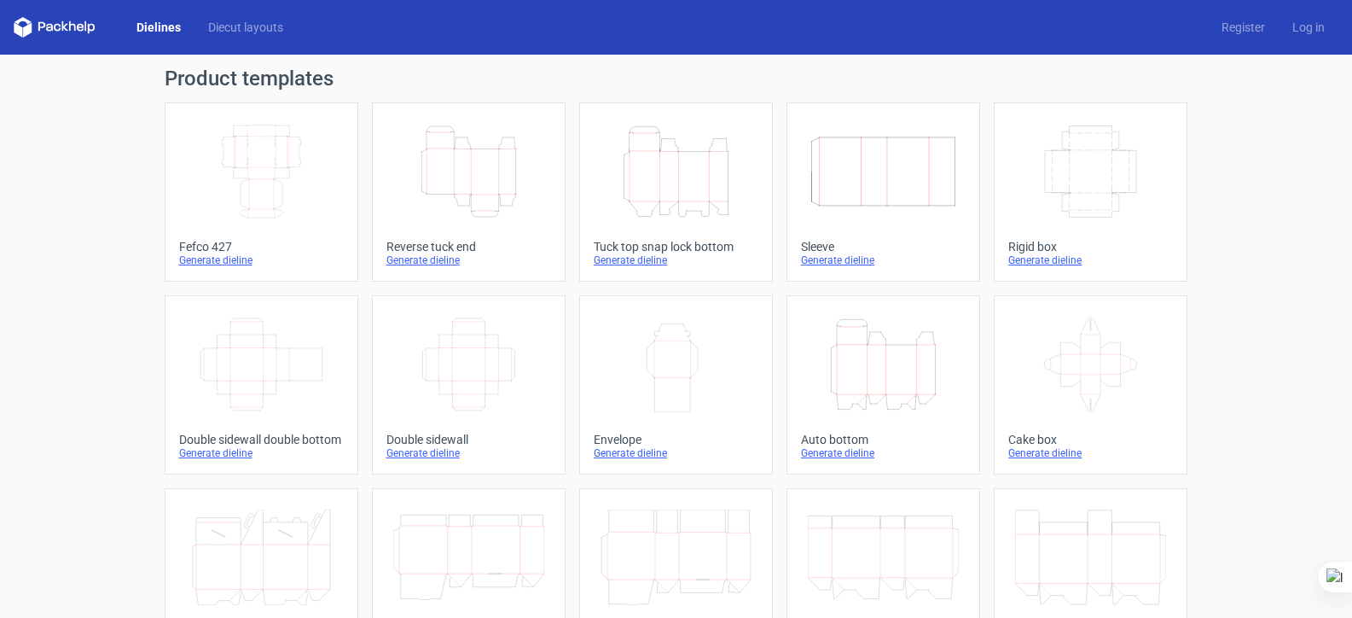
click at [483, 158] on icon "Height Depth Width" at bounding box center [468, 172] width 151 height 96
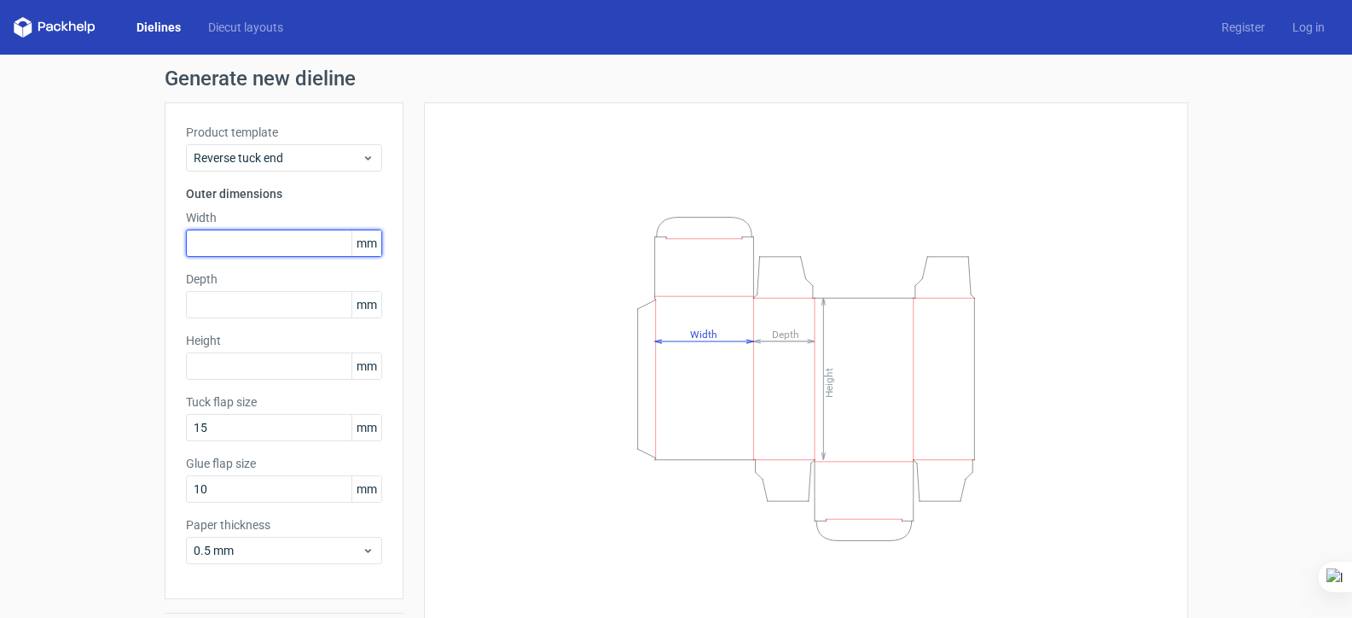
click at [274, 237] on input "text" at bounding box center [284, 242] width 196 height 27
type input "30"
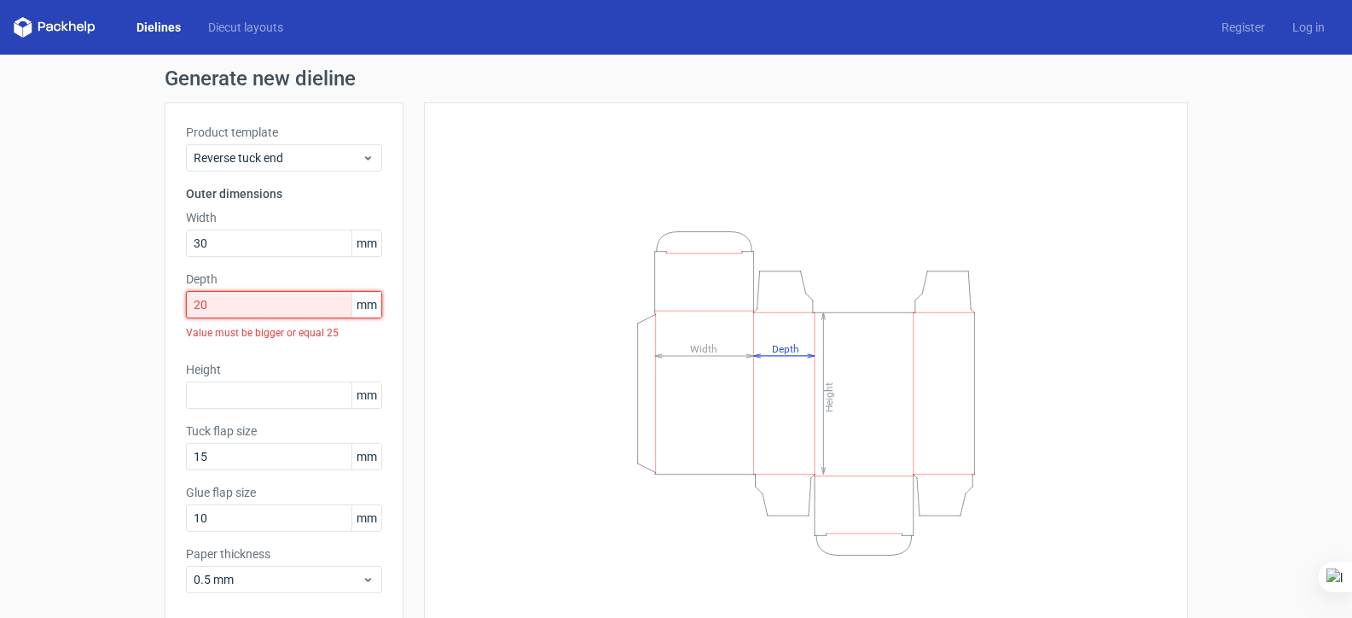
drag, startPoint x: 230, startPoint y: 310, endPoint x: 55, endPoint y: 310, distance: 175.7
click at [55, 310] on div "Generate new dieline Product template Reverse tuck end Outer dimensions Width 3…" at bounding box center [676, 376] width 1352 height 642
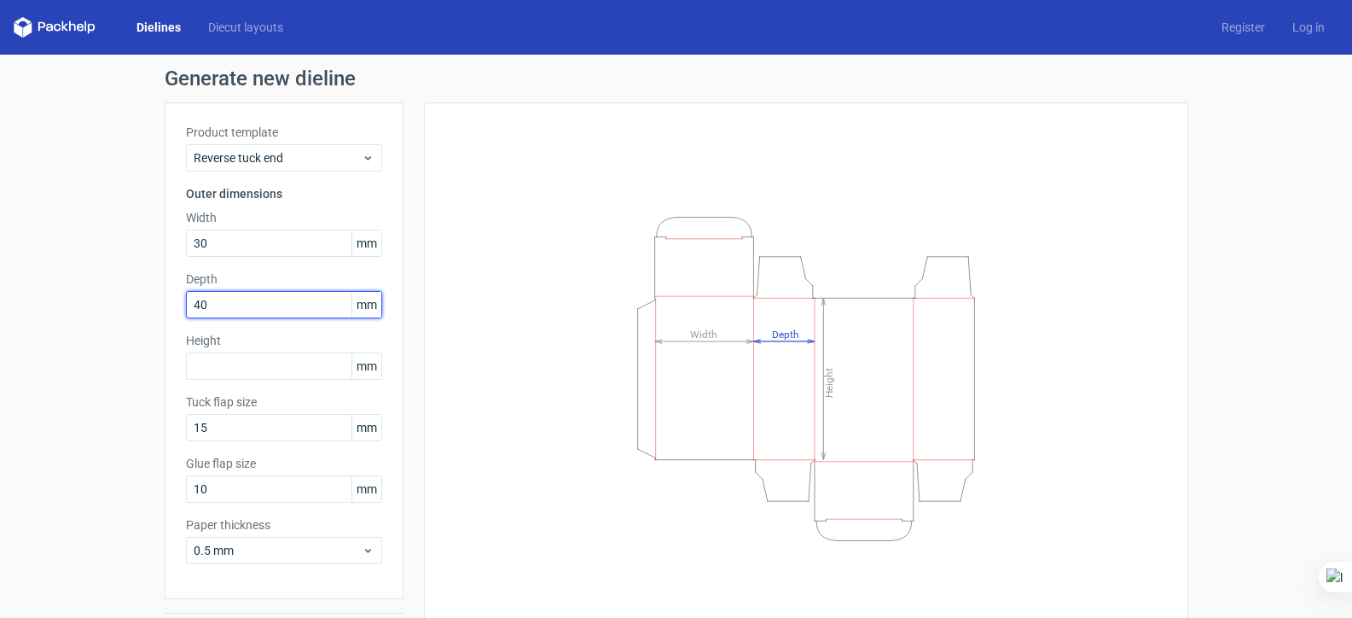
type input "40"
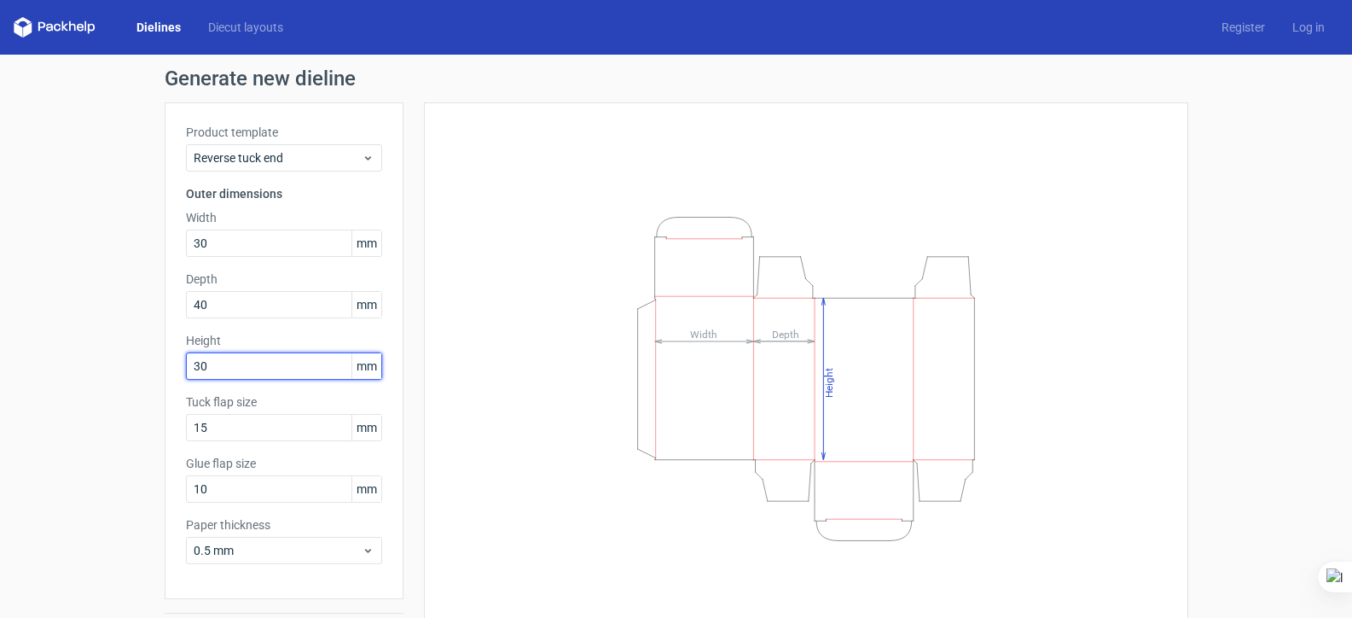
type input "30"
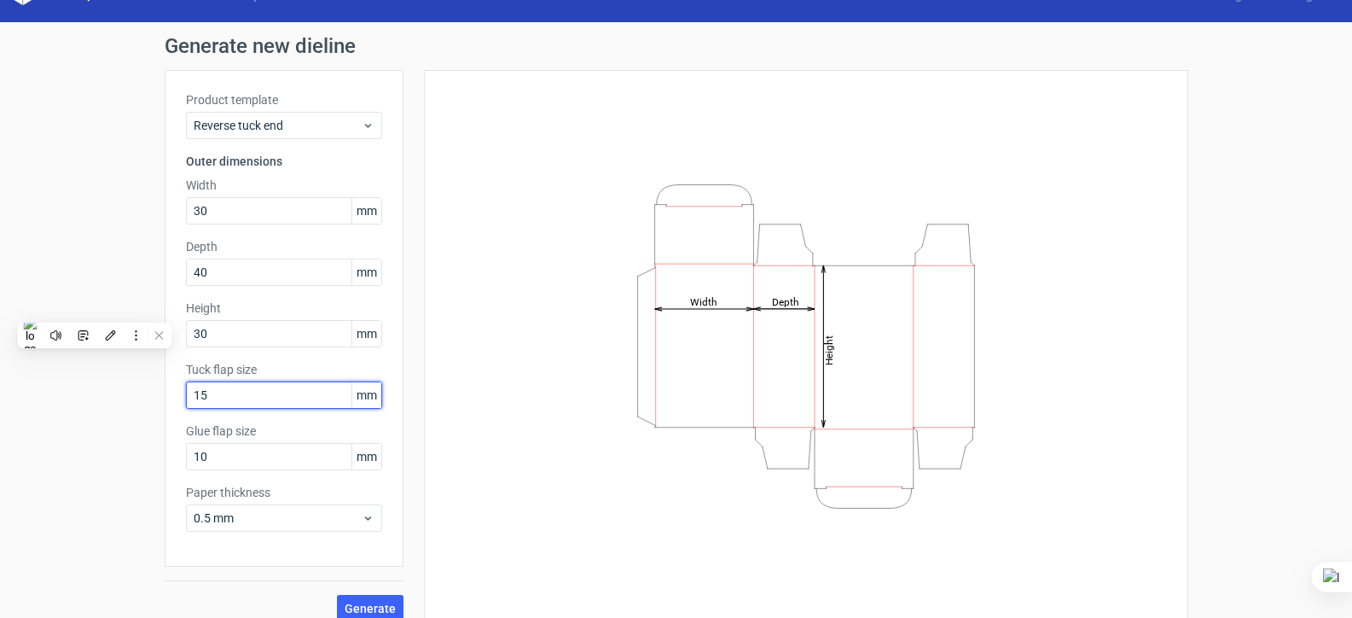
scroll to position [50, 0]
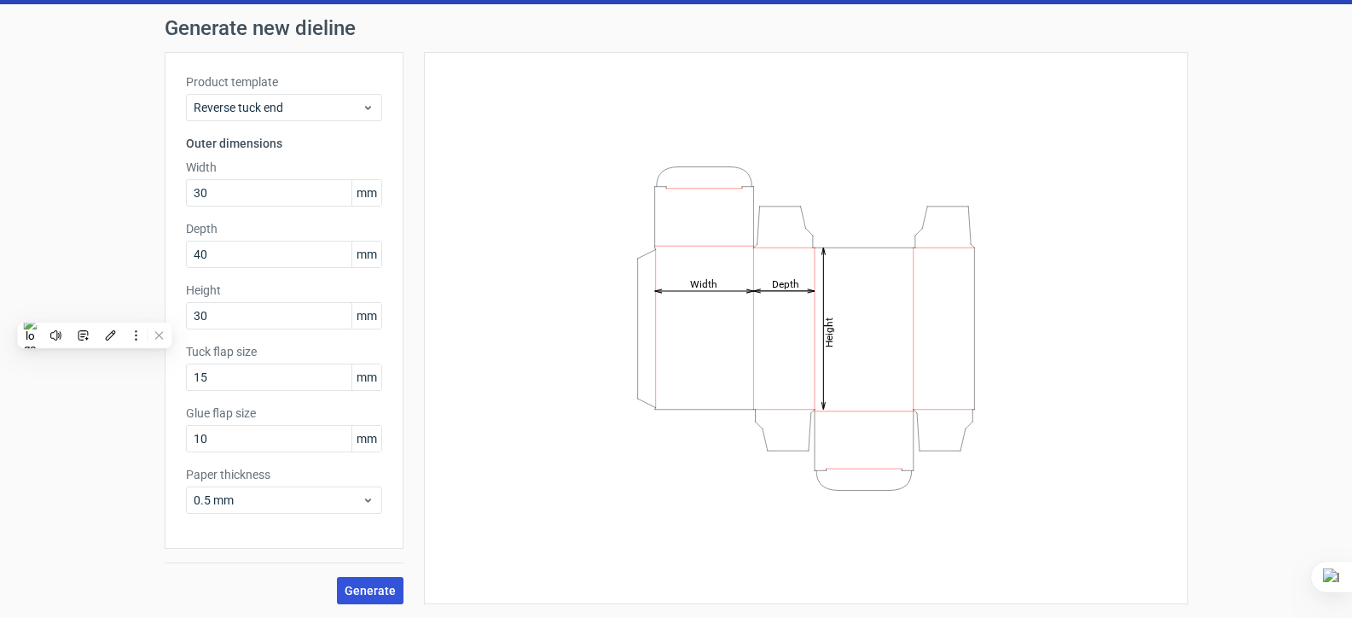
click at [380, 593] on span "Generate" at bounding box center [370, 590] width 51 height 12
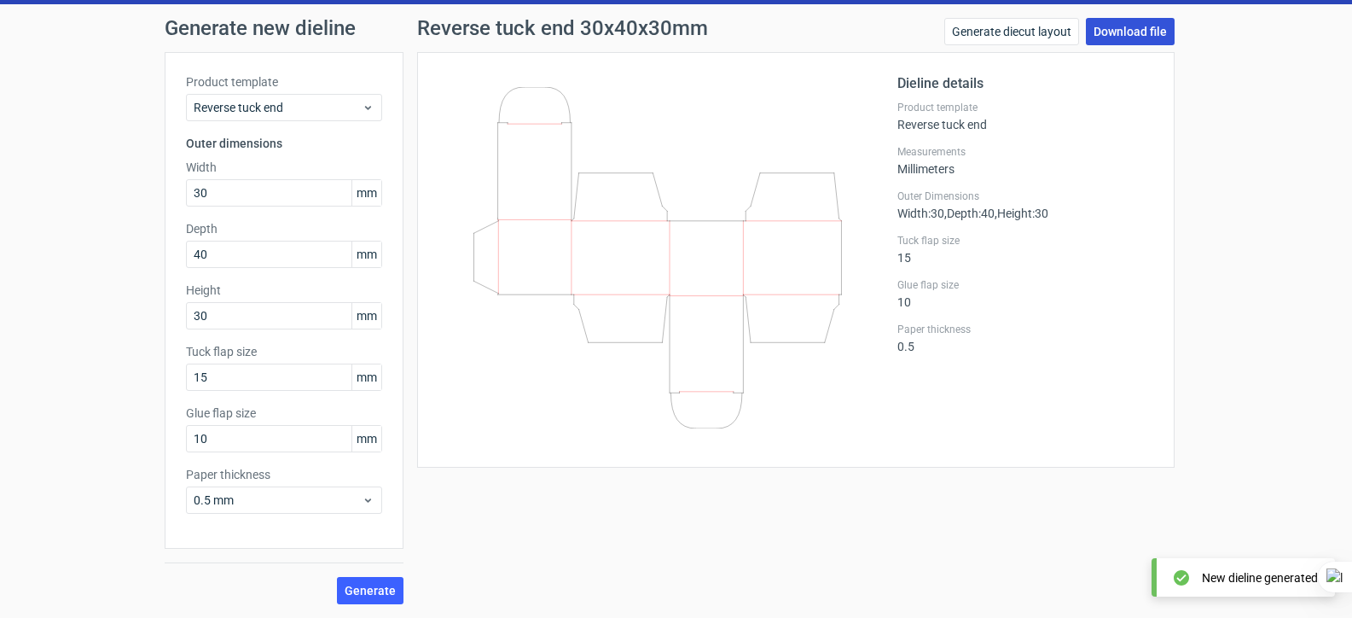
click at [1131, 28] on link "Download file" at bounding box center [1130, 31] width 89 height 27
